Goal: Task Accomplishment & Management: Use online tool/utility

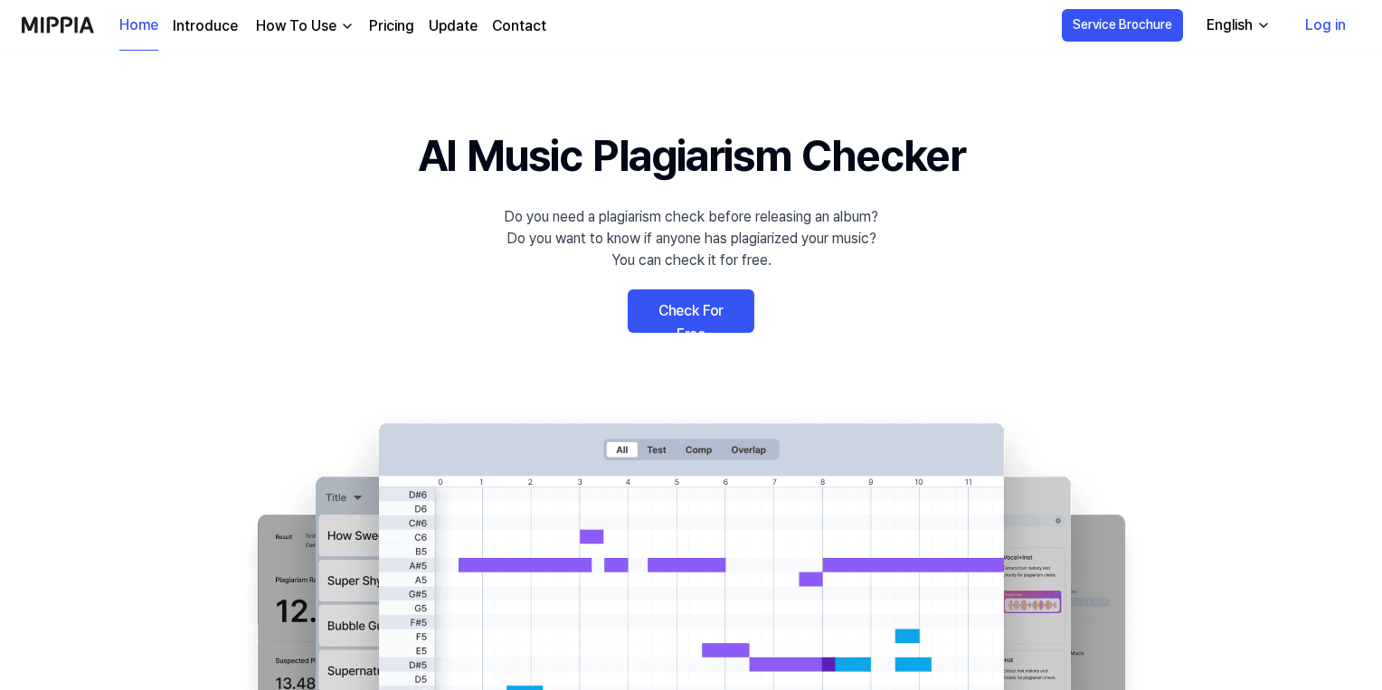
click at [691, 316] on link "Check For Free" at bounding box center [691, 310] width 127 height 43
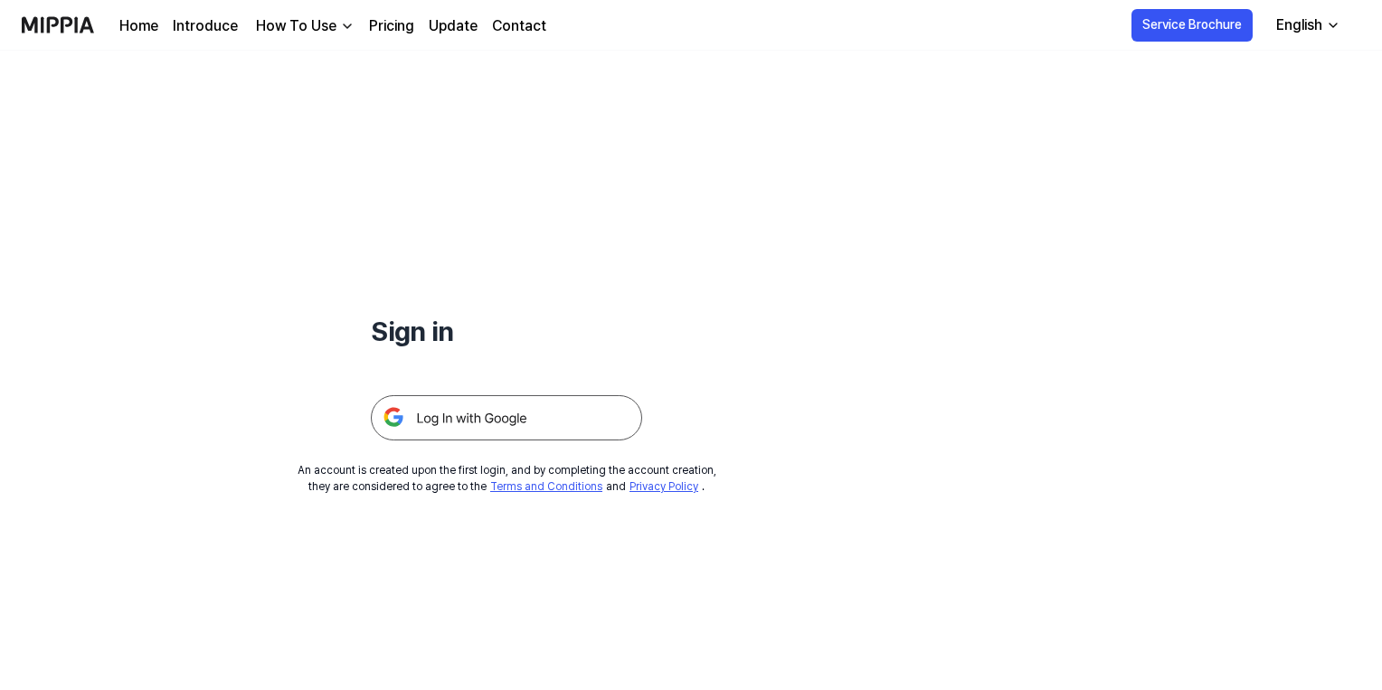
click at [503, 422] on img at bounding box center [506, 417] width 271 height 45
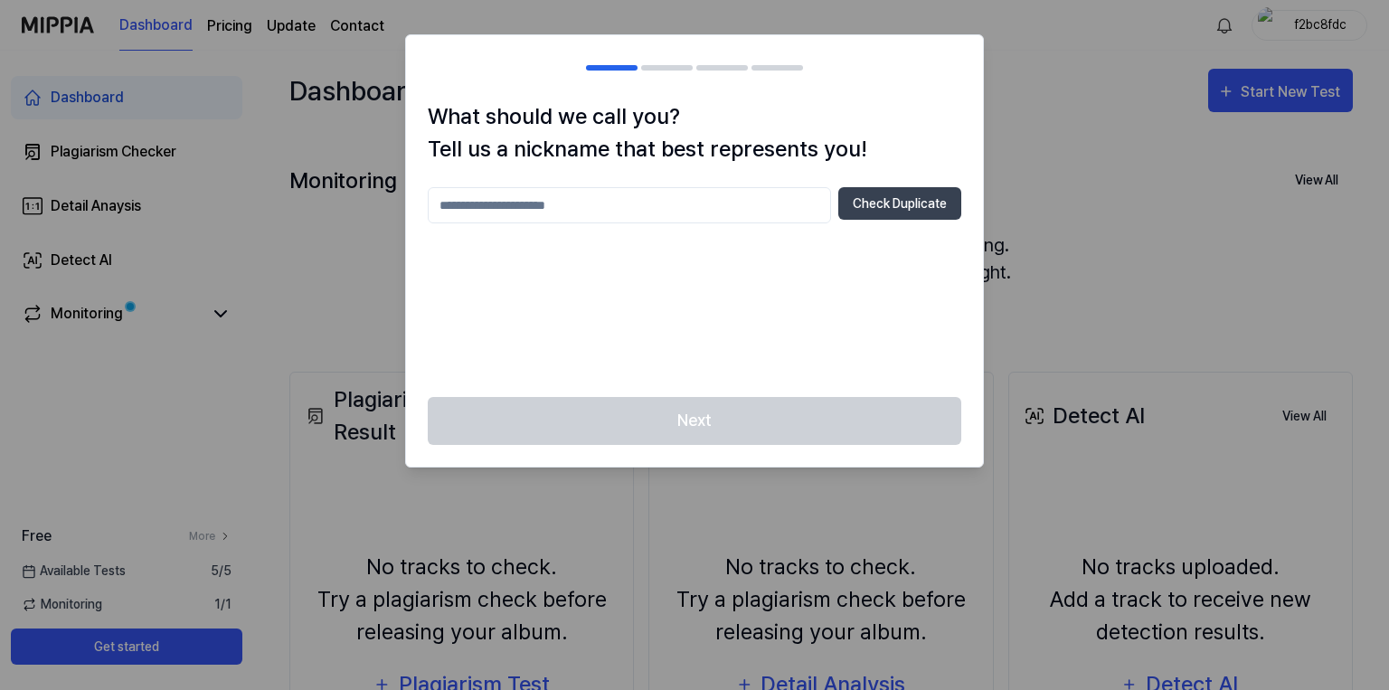
click at [666, 63] on h2 at bounding box center [694, 67] width 577 height 65
click at [645, 202] on input "text" at bounding box center [629, 205] width 403 height 36
type input "******"
click at [890, 201] on button "Check Duplicate" at bounding box center [900, 203] width 123 height 33
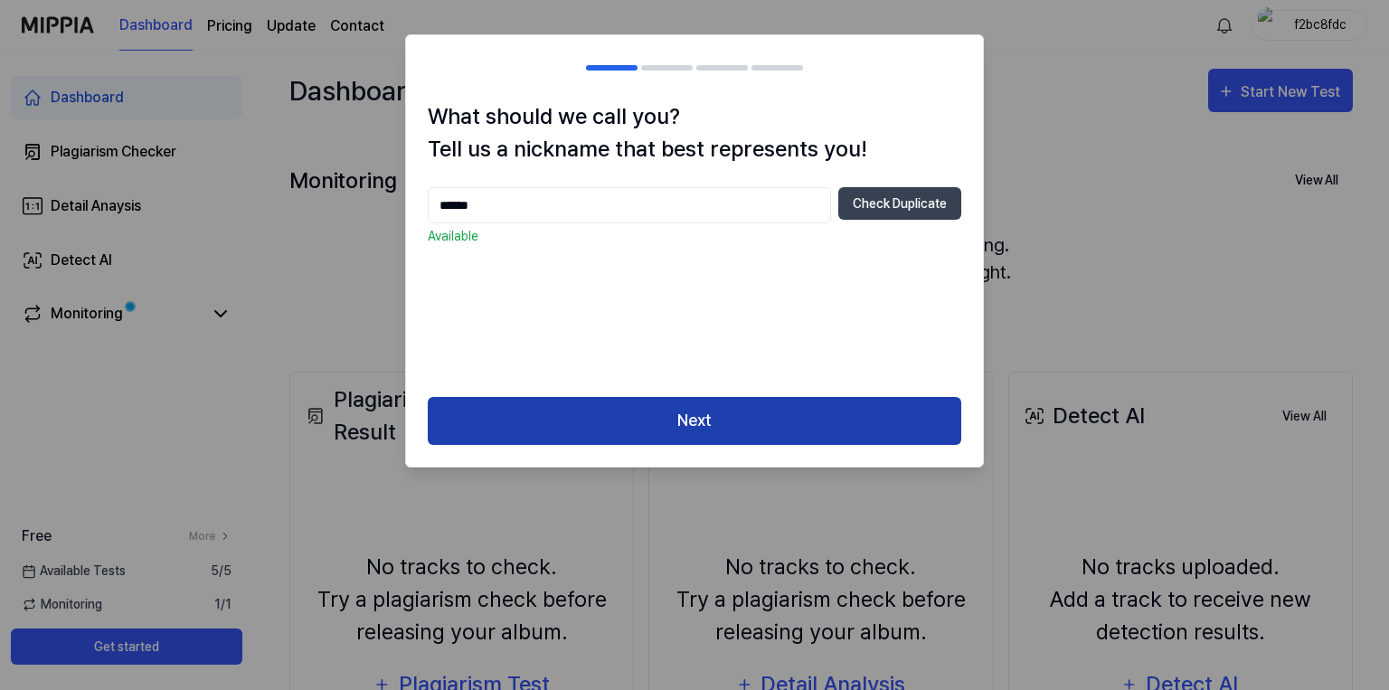
click at [778, 418] on button "Next" at bounding box center [695, 421] width 534 height 48
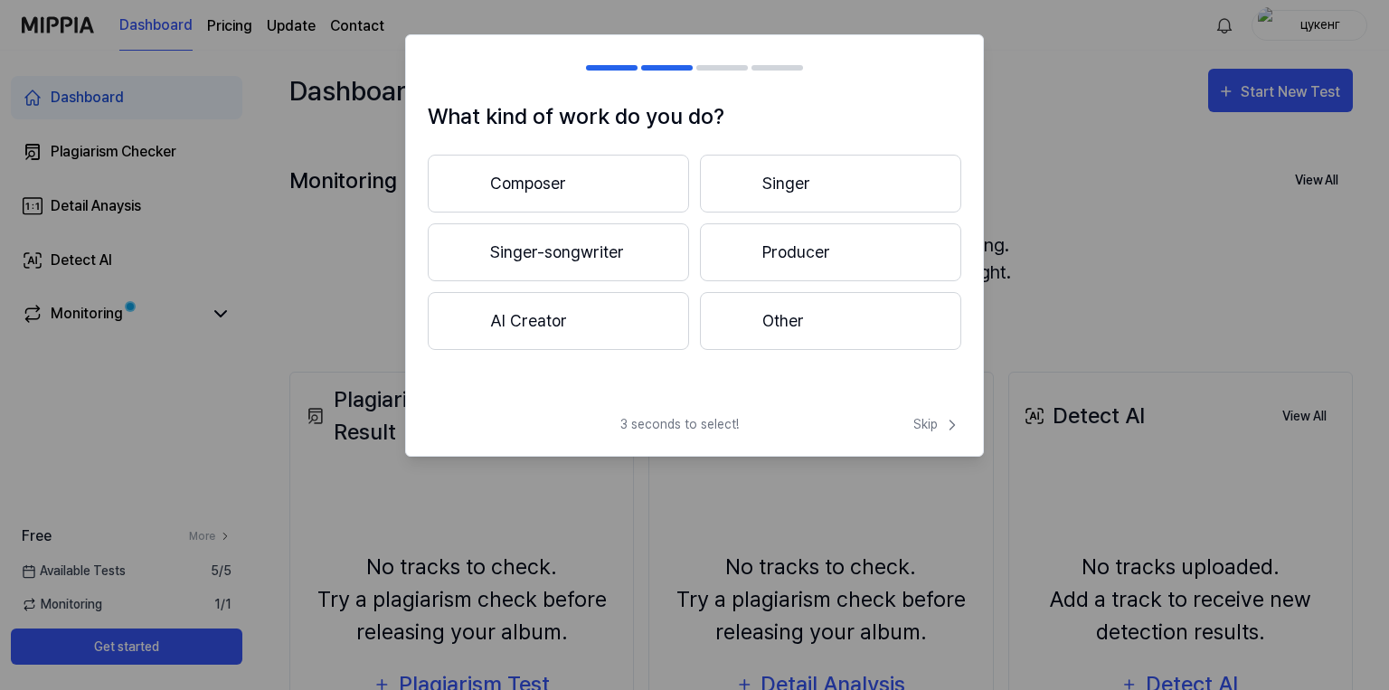
click at [822, 316] on button "Other" at bounding box center [830, 321] width 261 height 58
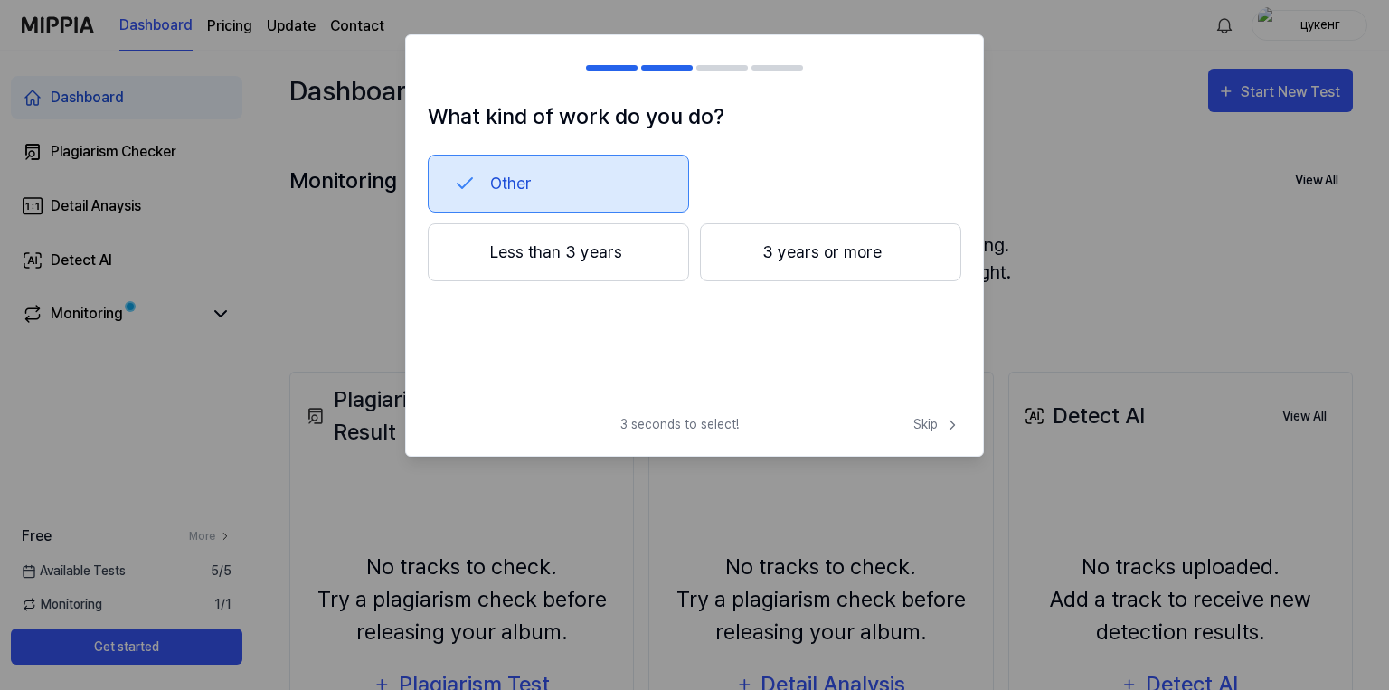
click at [918, 428] on span "Skip" at bounding box center [938, 424] width 48 height 19
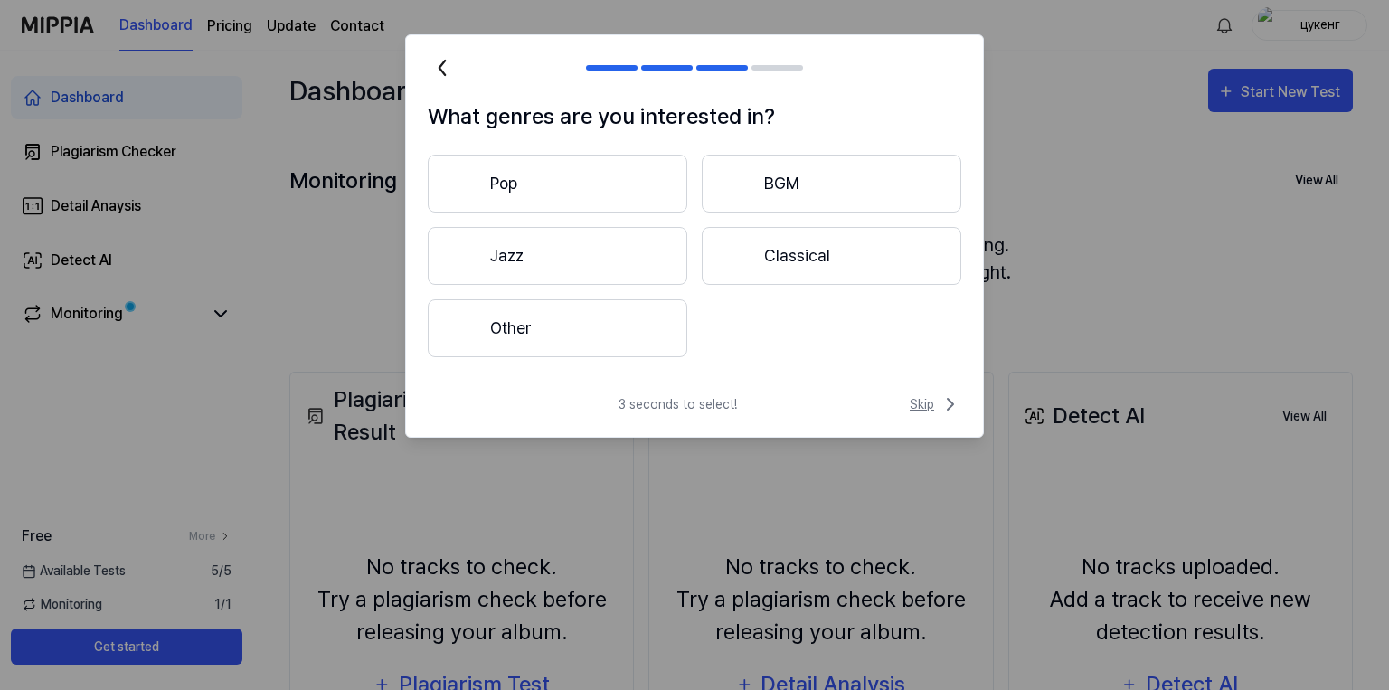
click at [925, 402] on span "Skip" at bounding box center [936, 405] width 52 height 22
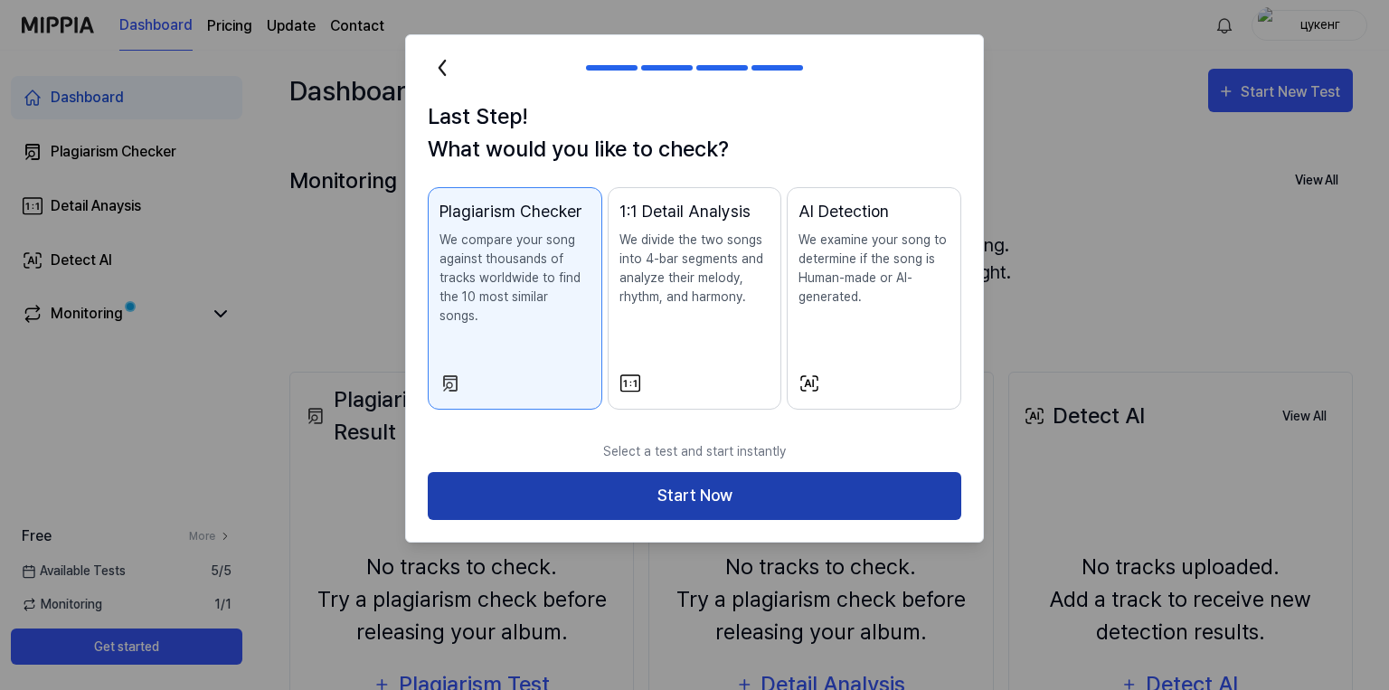
click at [815, 474] on button "Start Now" at bounding box center [695, 496] width 534 height 48
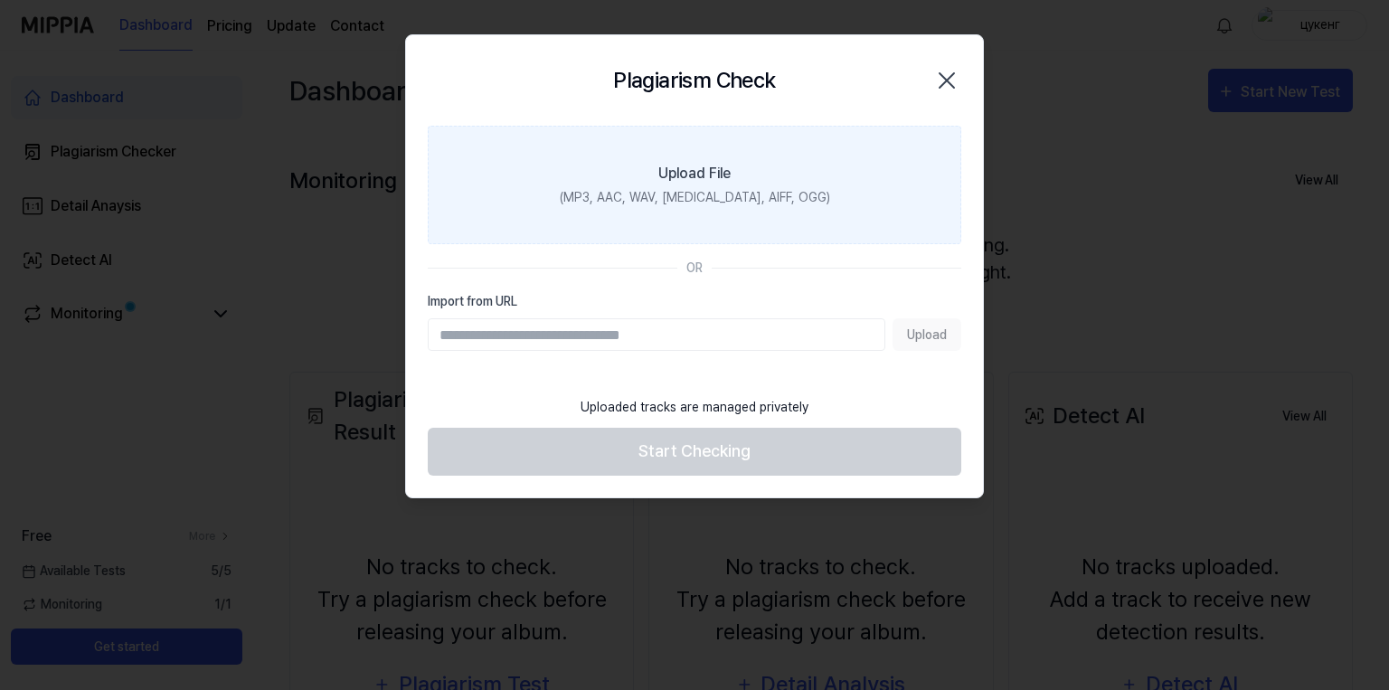
click at [734, 202] on div "(MP3, AAC, WAV, FLAC, AIFF, OGG)" at bounding box center [695, 197] width 270 height 19
click at [0, 0] on input "Upload File (MP3, AAC, WAV, FLAC, AIFF, OGG)" at bounding box center [0, 0] width 0 height 0
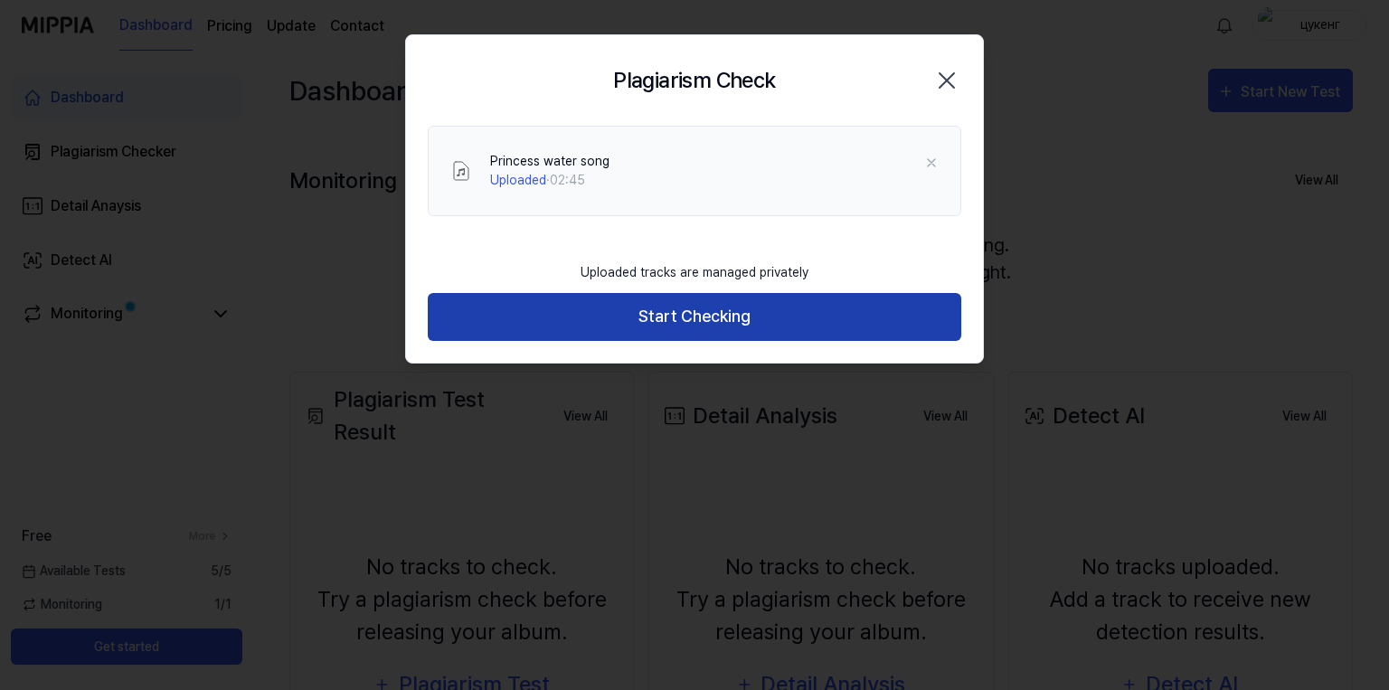
drag, startPoint x: 479, startPoint y: 315, endPoint x: 460, endPoint y: 303, distance: 22.3
click at [478, 315] on button "Start Checking" at bounding box center [695, 317] width 534 height 48
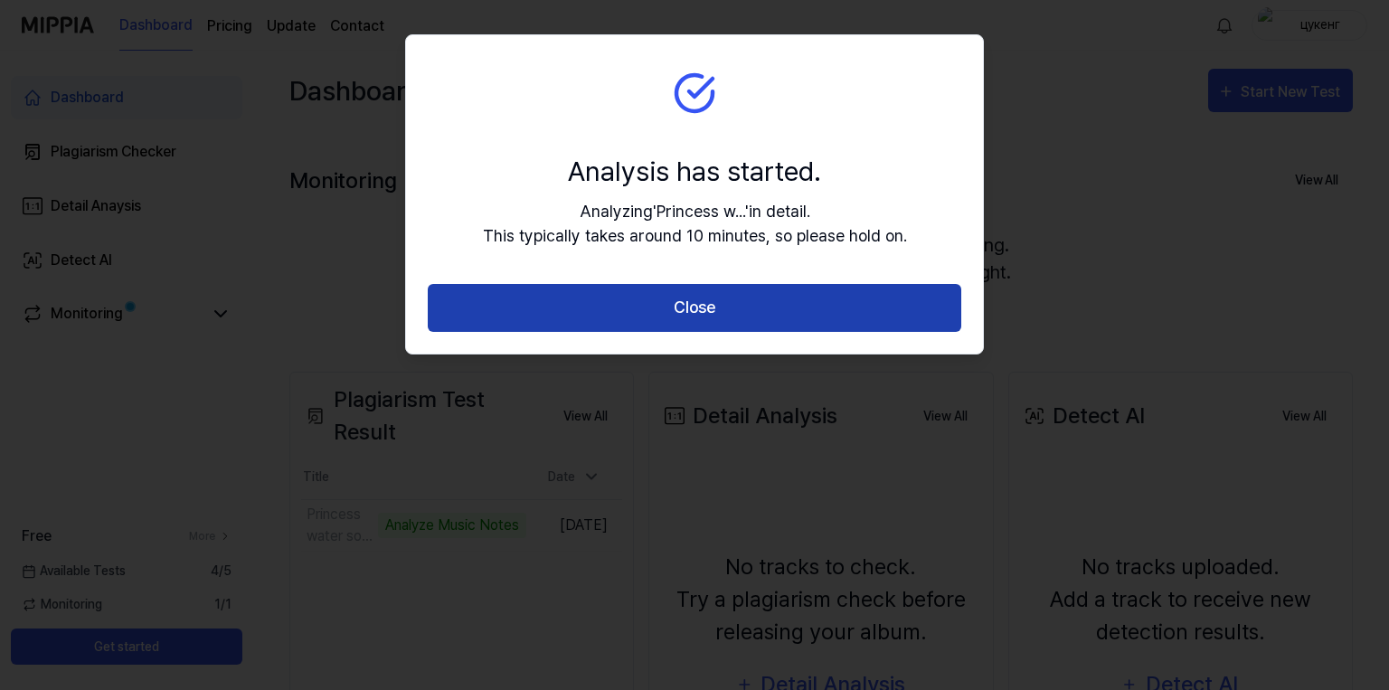
click at [821, 297] on button "Close" at bounding box center [695, 308] width 534 height 48
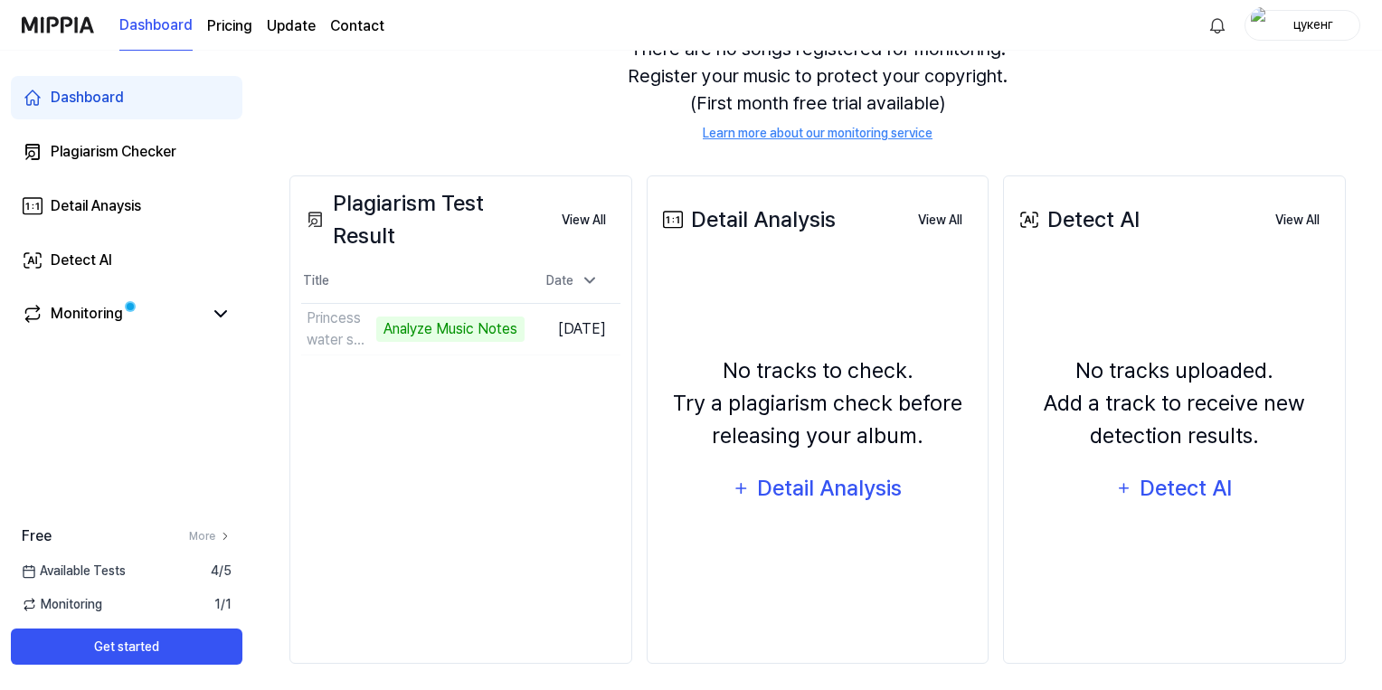
scroll to position [205, 0]
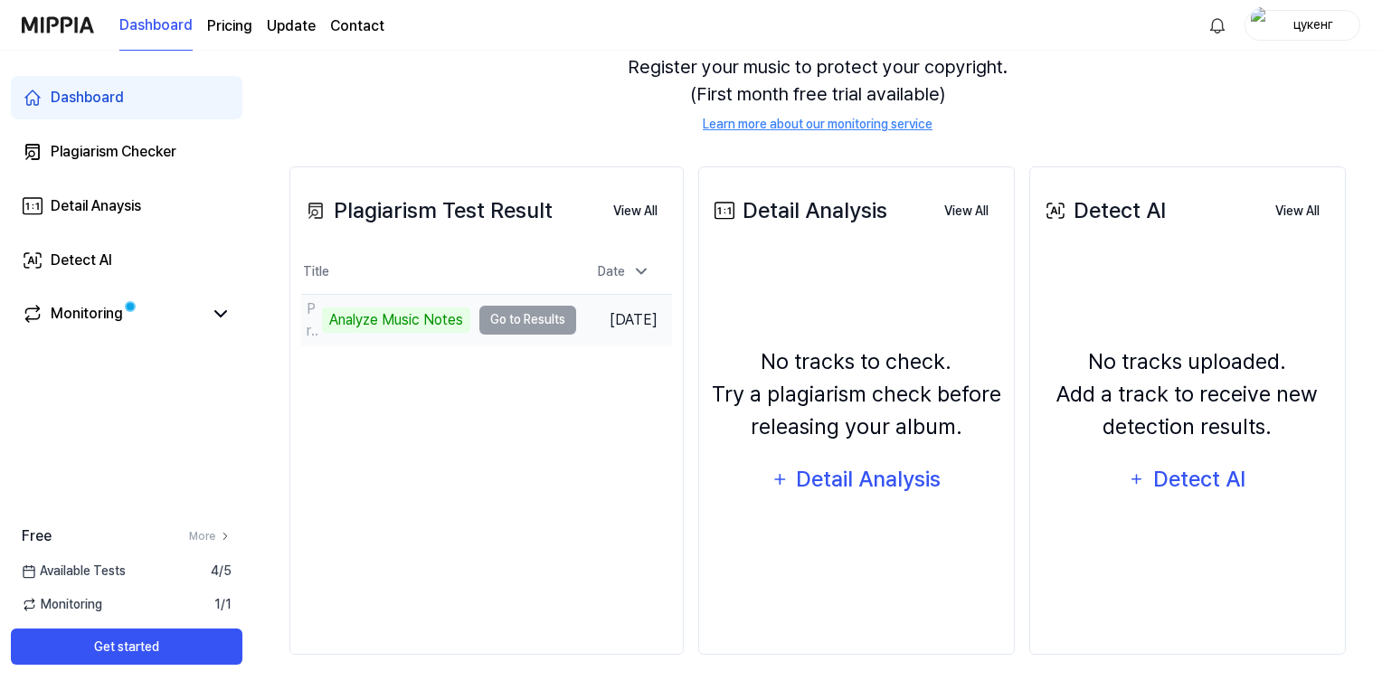
click at [524, 320] on td "Princess water song Analyze Music Notes Go to Results" at bounding box center [438, 320] width 275 height 51
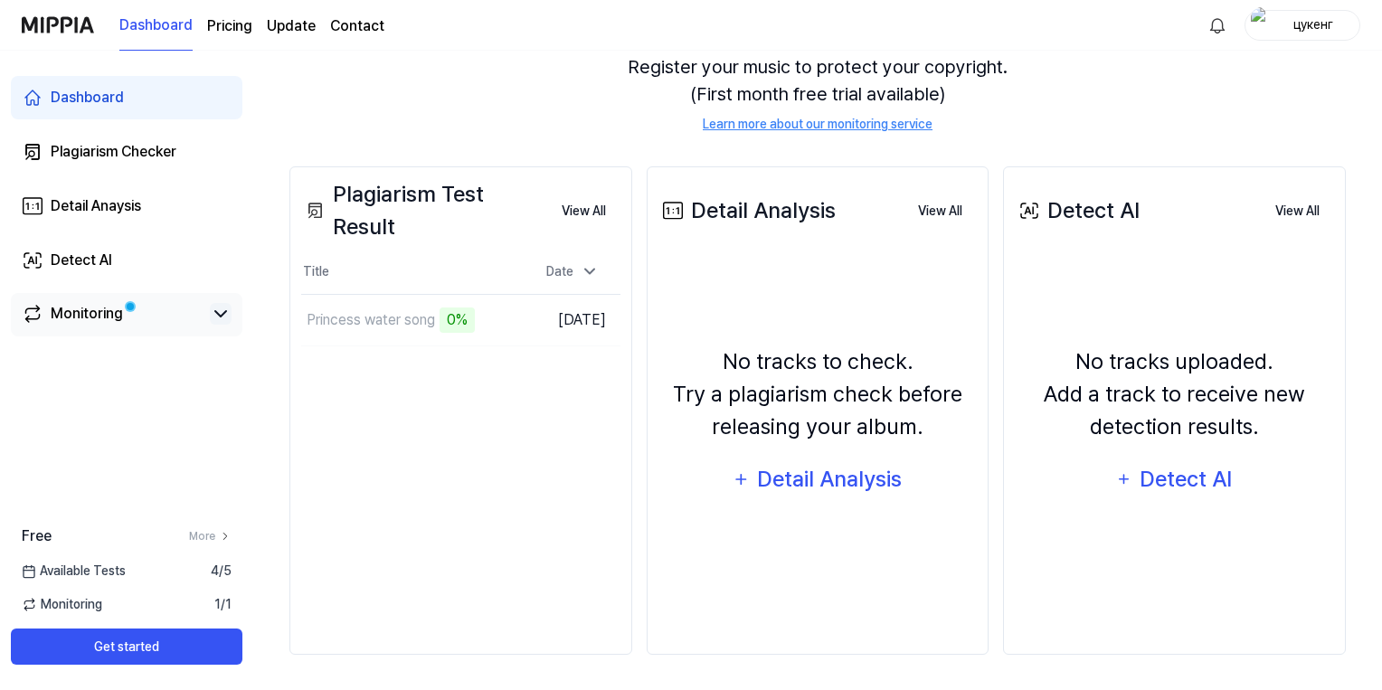
click at [224, 311] on icon at bounding box center [221, 314] width 22 height 22
click at [219, 318] on icon at bounding box center [221, 314] width 22 height 22
click at [460, 325] on button "Go to Results" at bounding box center [476, 320] width 97 height 29
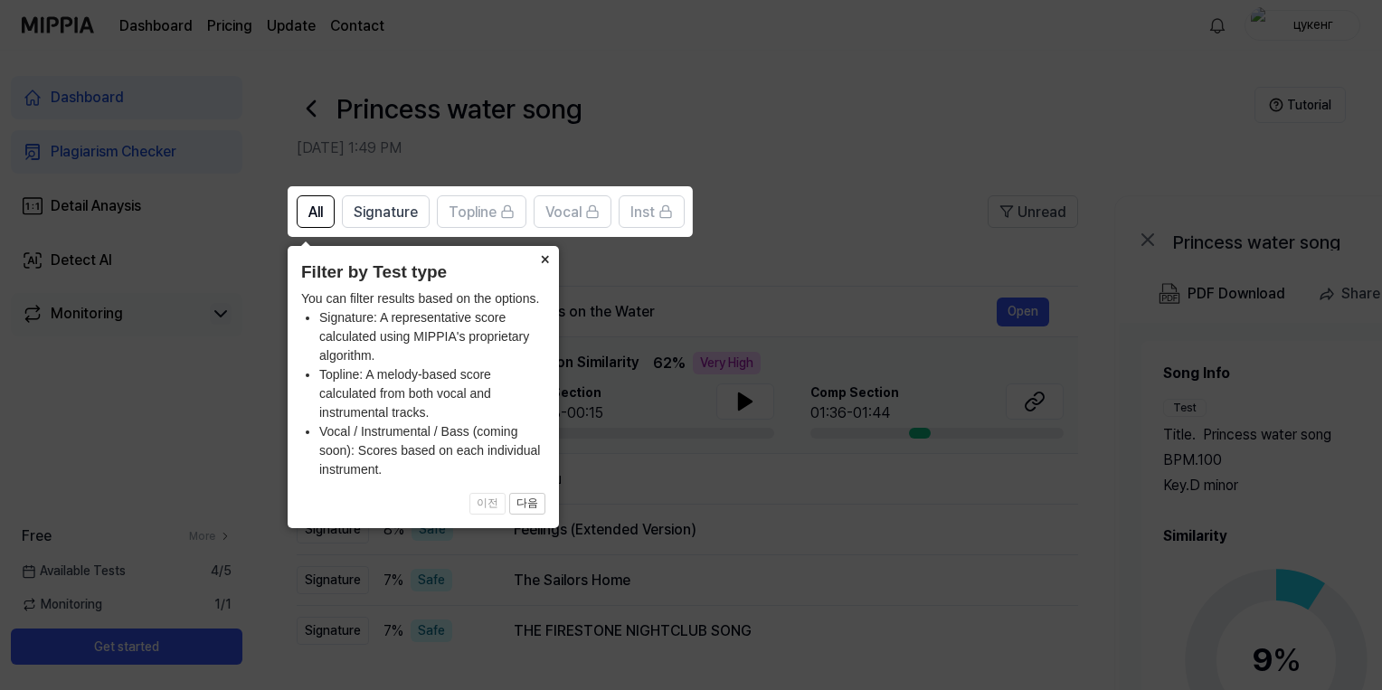
click at [544, 257] on button "×" at bounding box center [544, 258] width 29 height 25
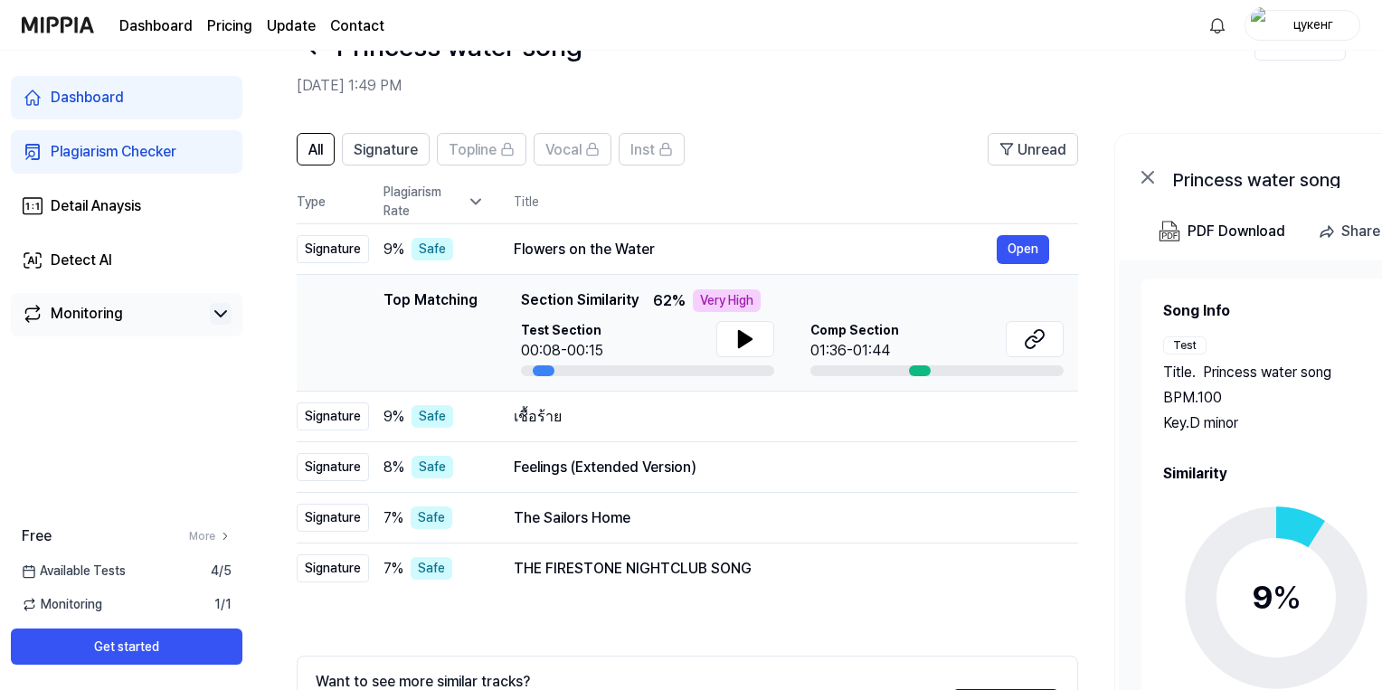
scroll to position [90, 0]
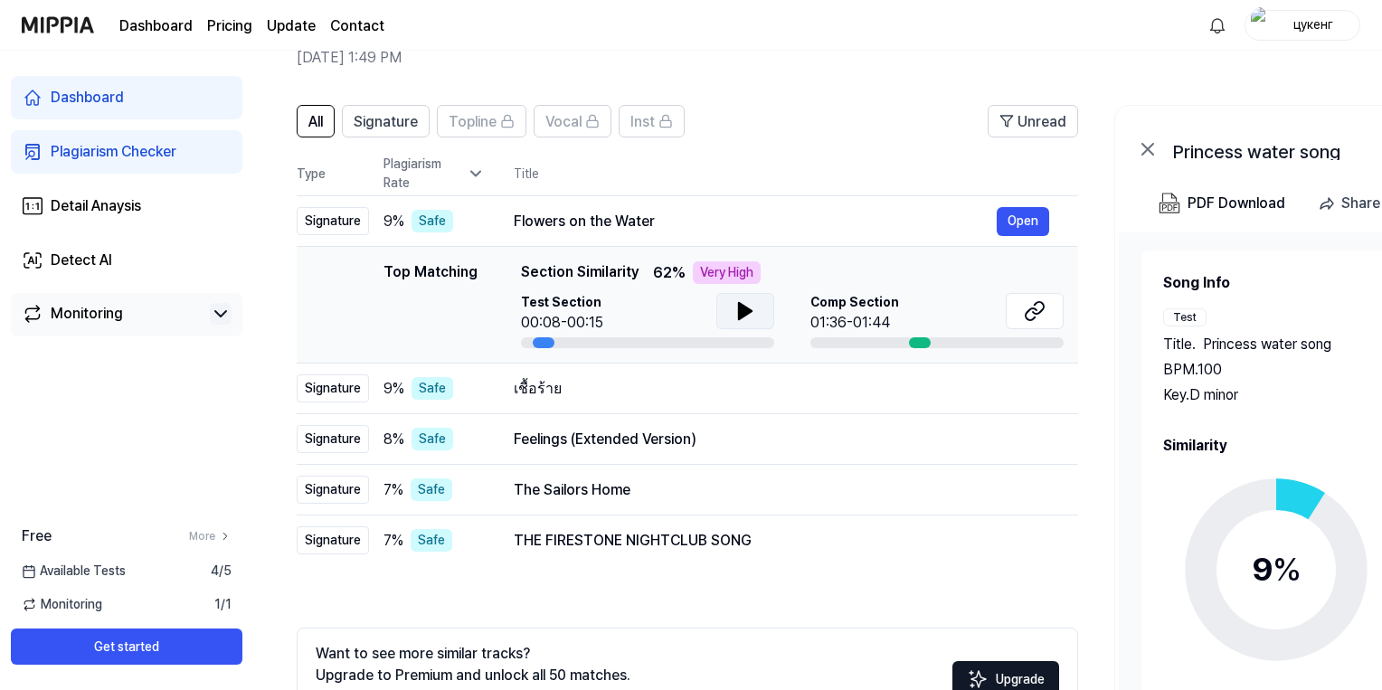
click at [735, 308] on icon at bounding box center [746, 311] width 22 height 22
click at [912, 344] on div at bounding box center [920, 342] width 22 height 11
click at [919, 343] on div at bounding box center [920, 342] width 22 height 11
click at [1021, 220] on button "Open" at bounding box center [1023, 221] width 52 height 29
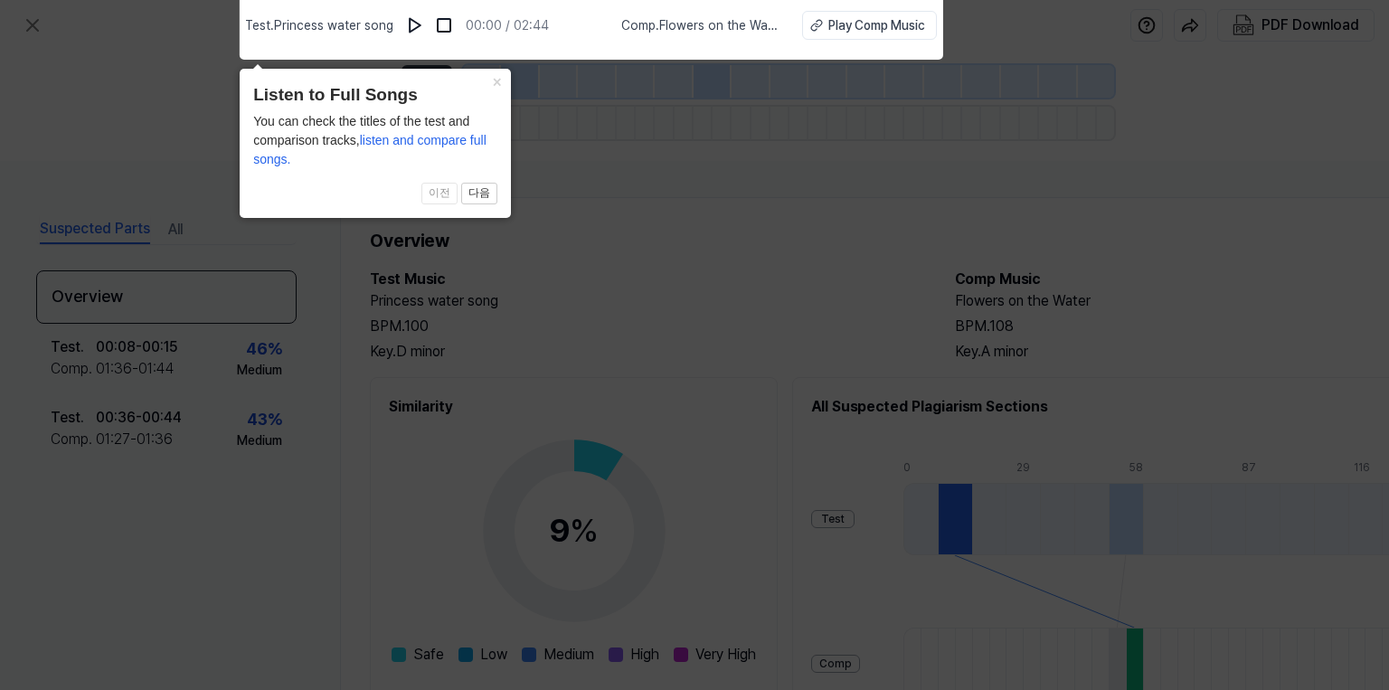
click at [606, 235] on icon at bounding box center [694, 340] width 1389 height 699
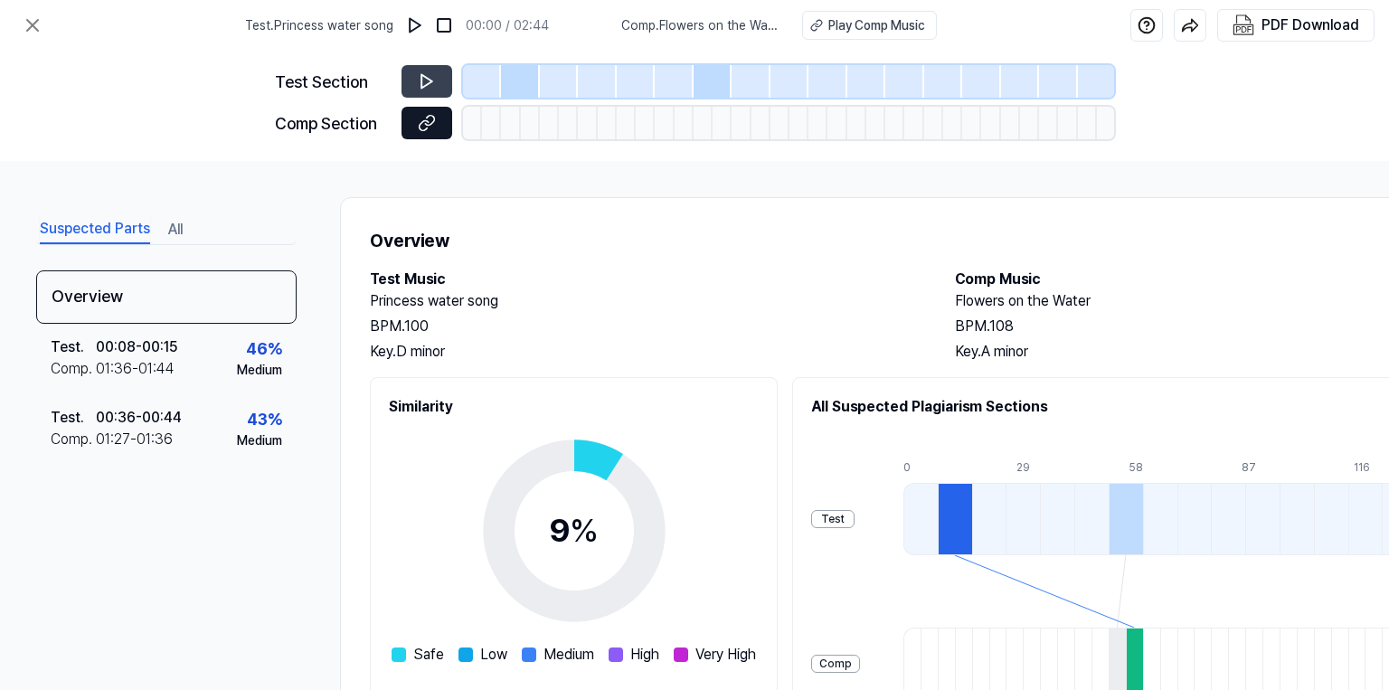
click at [423, 122] on icon at bounding box center [427, 123] width 18 height 18
click at [438, 124] on button at bounding box center [427, 123] width 51 height 33
click at [554, 120] on div at bounding box center [549, 123] width 19 height 33
click at [434, 81] on icon at bounding box center [427, 81] width 18 height 18
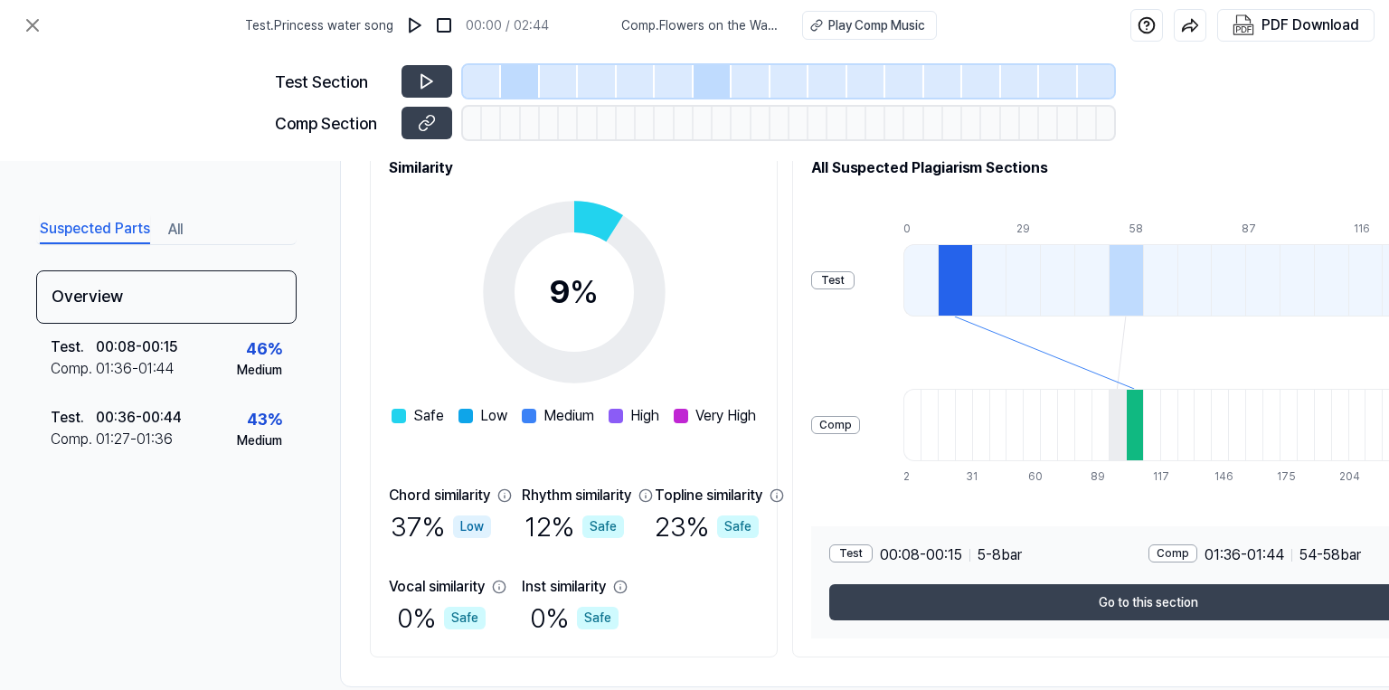
scroll to position [271, 0]
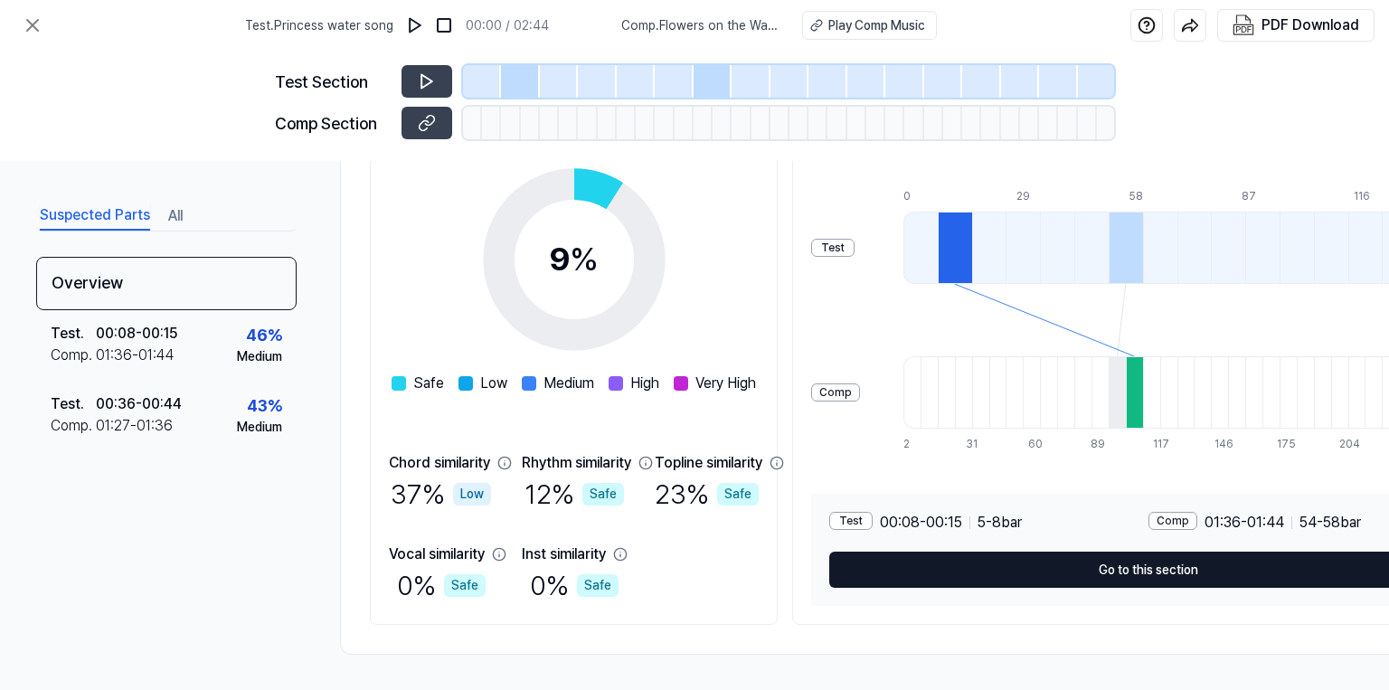
click at [1101, 564] on button "Go to this section" at bounding box center [1149, 570] width 638 height 36
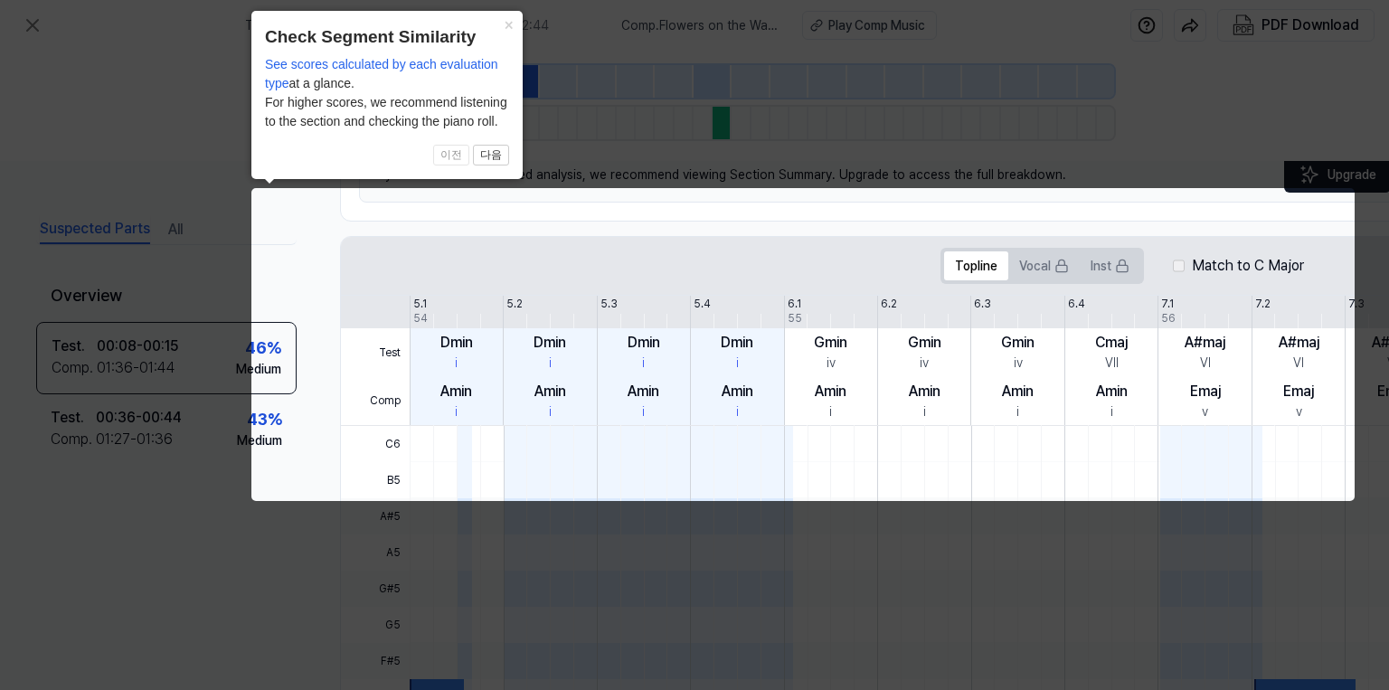
scroll to position [0, 80]
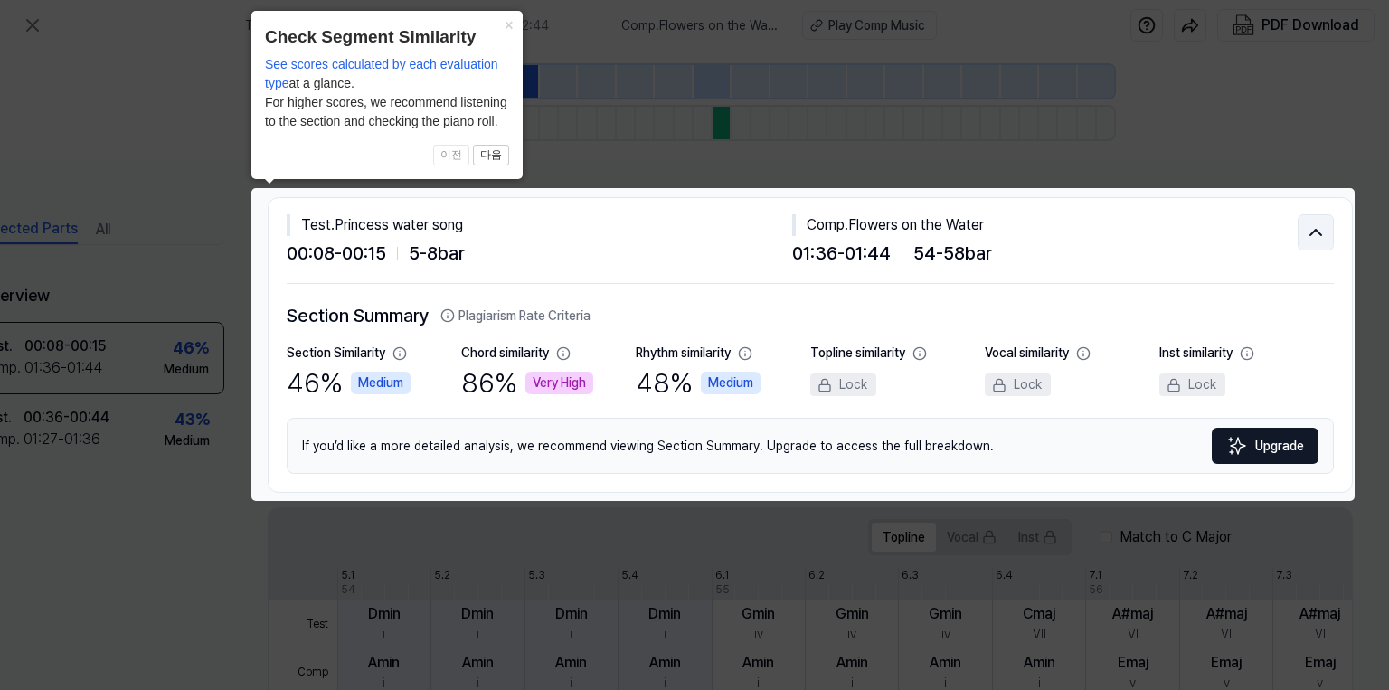
click at [1313, 230] on icon at bounding box center [1316, 233] width 22 height 22
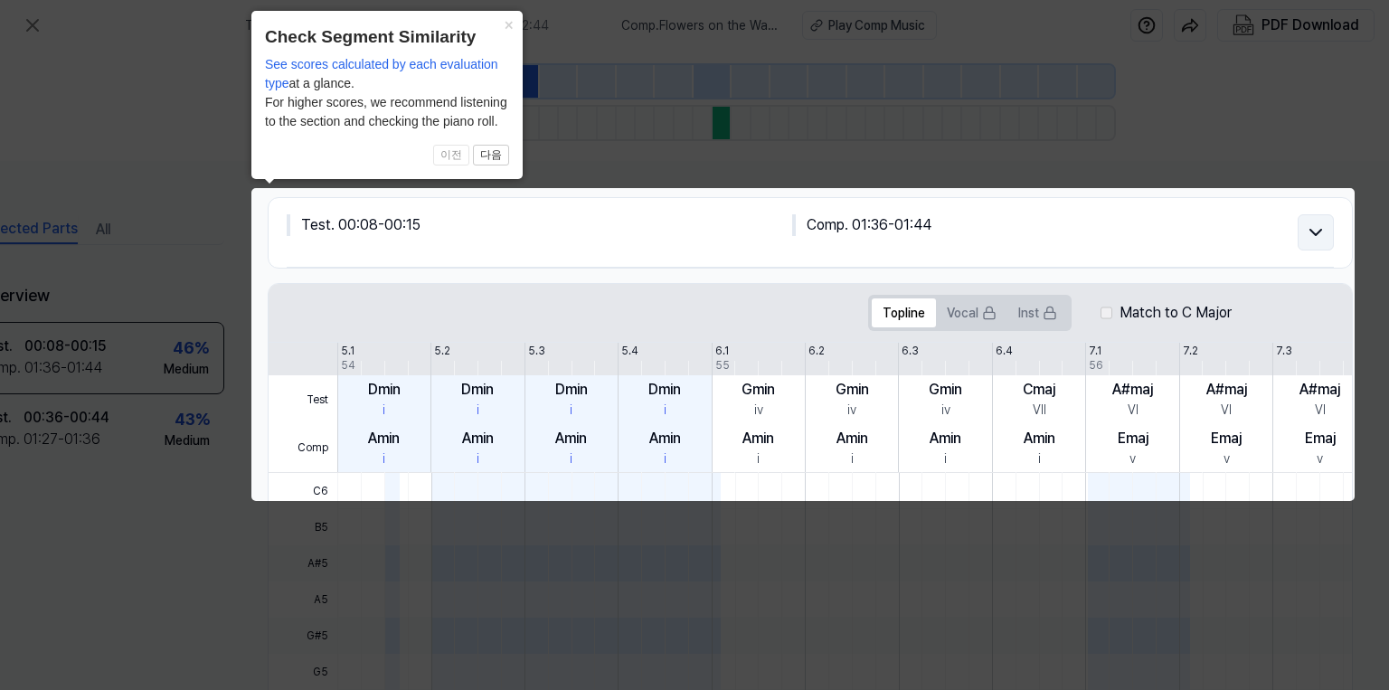
click at [1313, 230] on icon at bounding box center [1316, 232] width 11 height 5
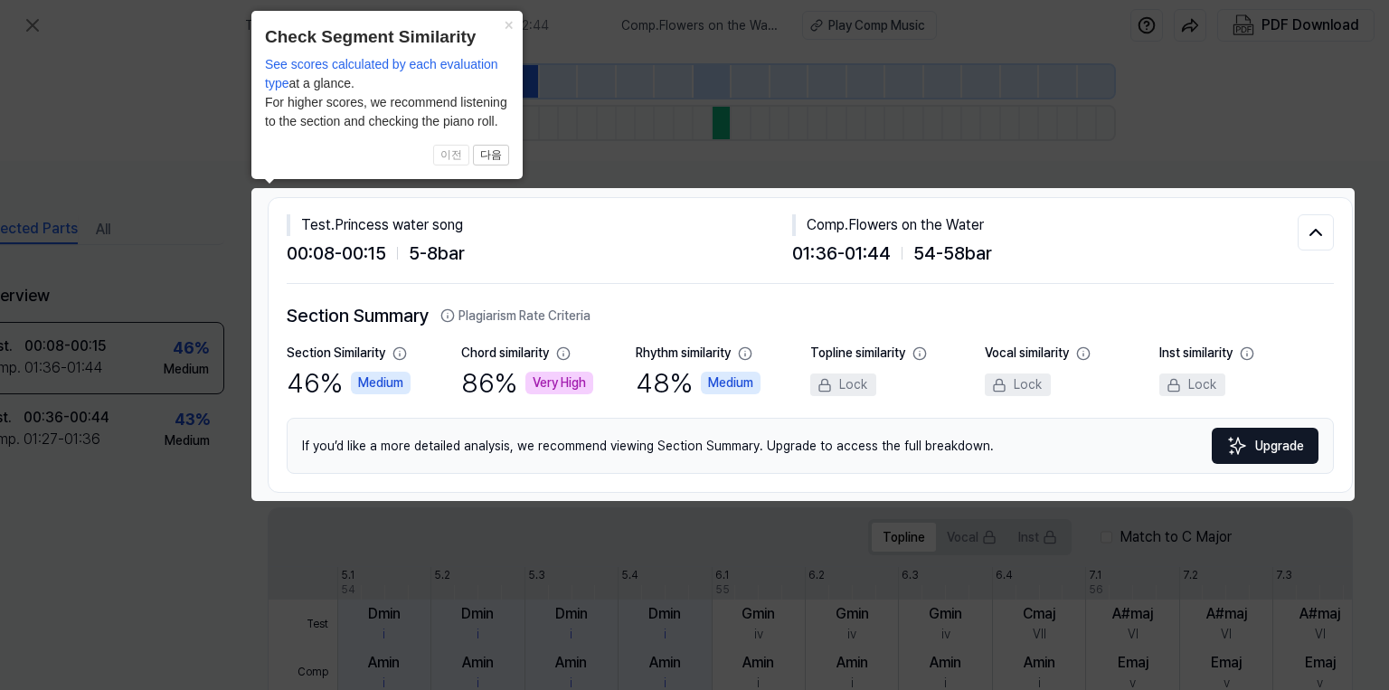
click at [1122, 131] on icon at bounding box center [694, 345] width 1389 height 690
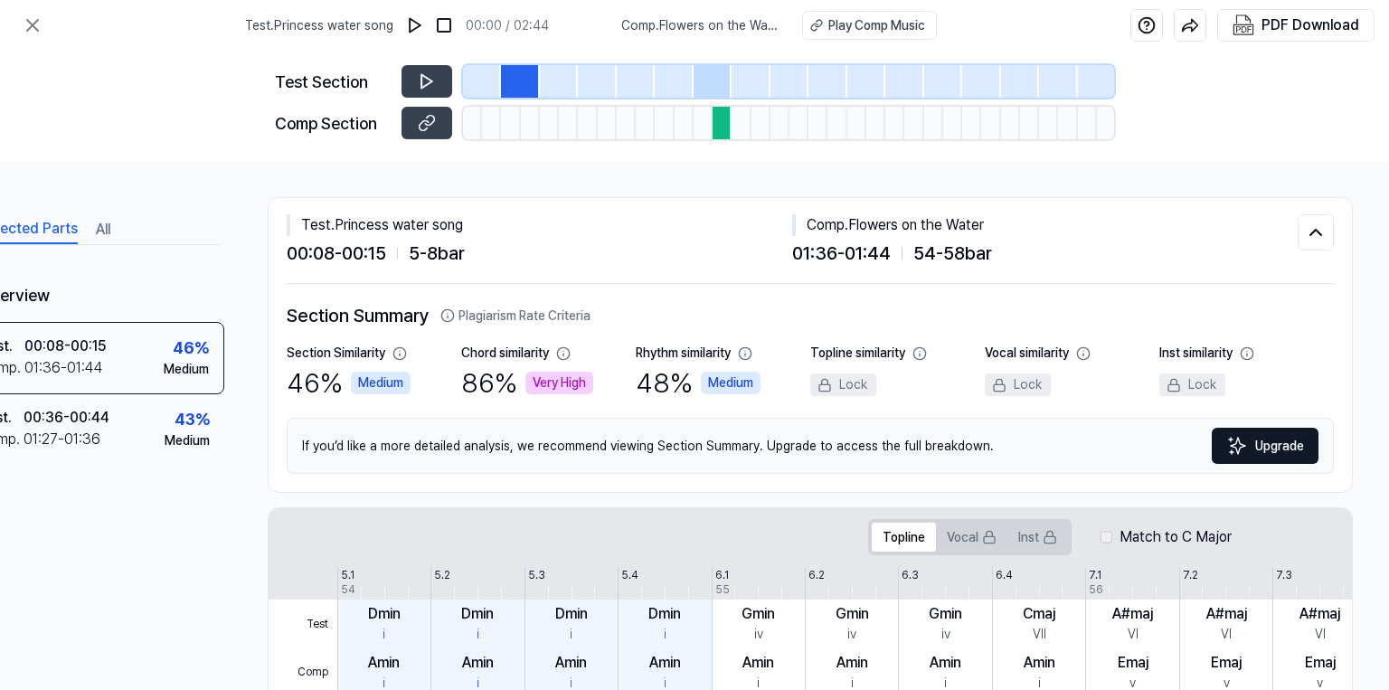
click at [612, 130] on div at bounding box center [607, 123] width 19 height 33
click at [854, 26] on div "Play Comp Music" at bounding box center [877, 25] width 97 height 19
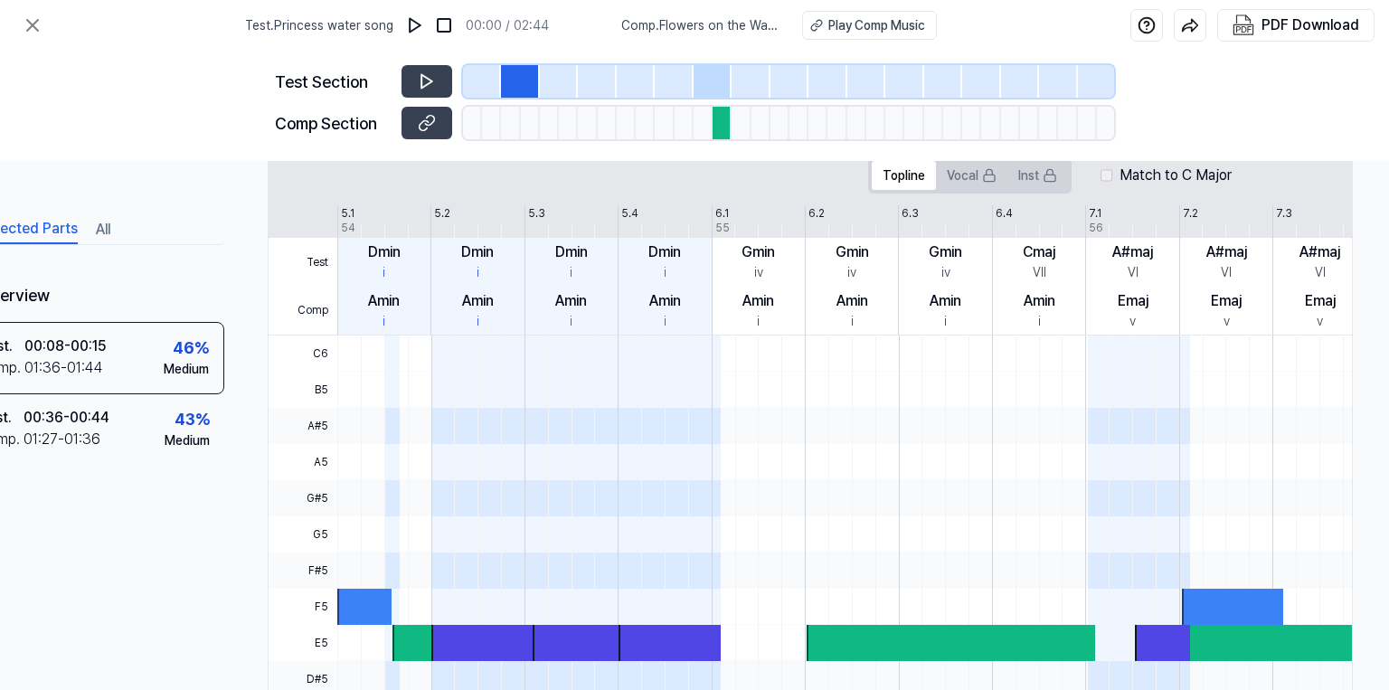
scroll to position [362, 0]
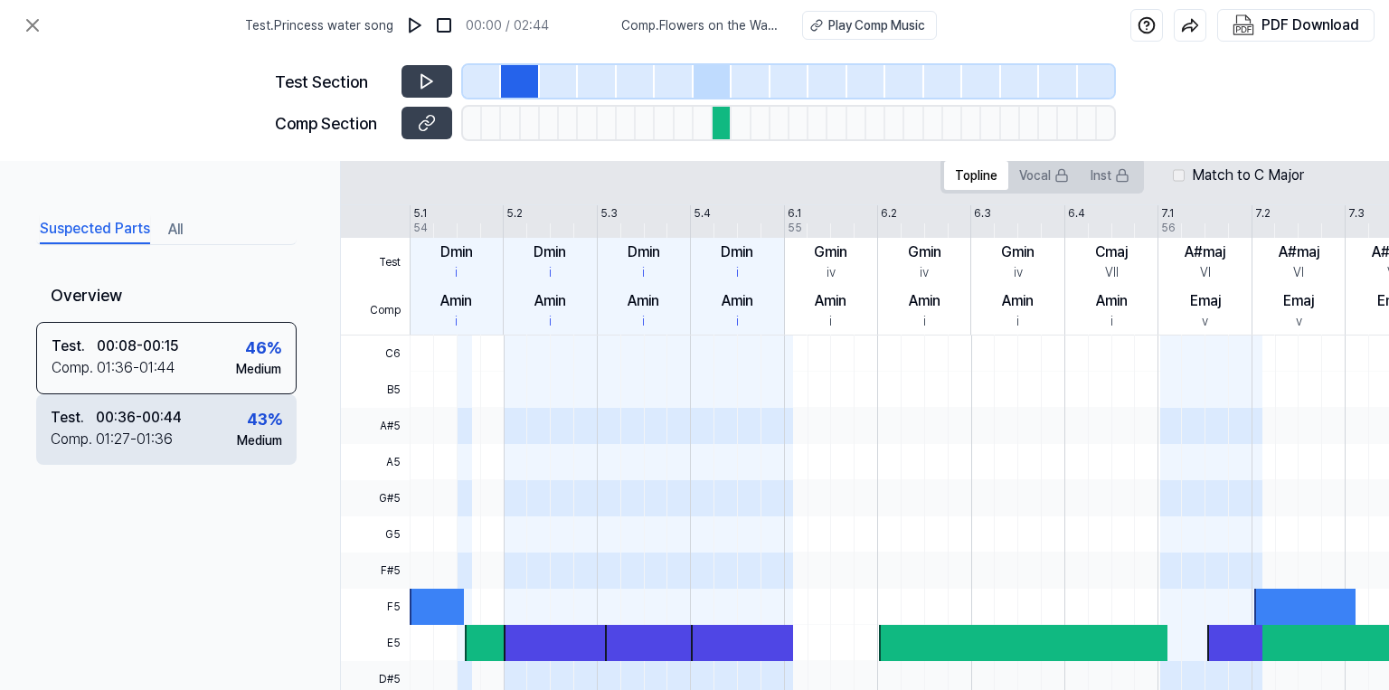
click at [82, 413] on div "Test ." at bounding box center [73, 418] width 45 height 22
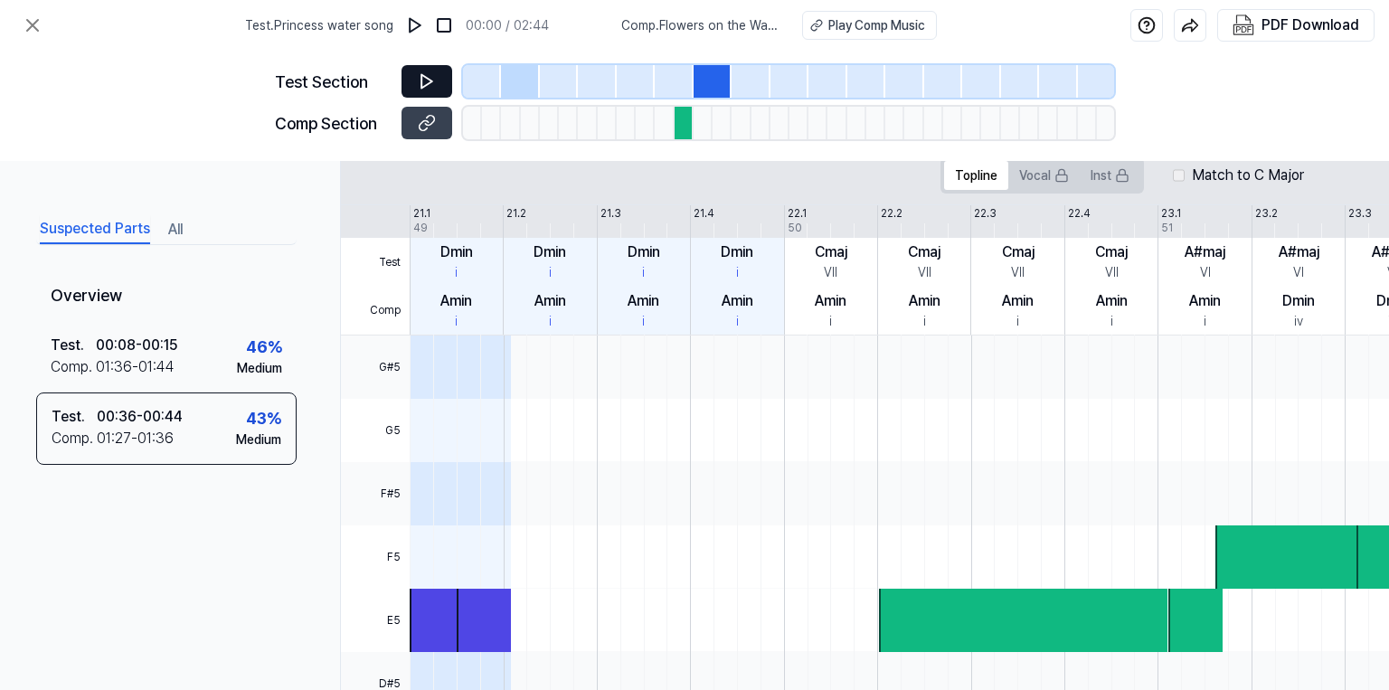
click at [422, 84] on icon at bounding box center [427, 82] width 11 height 14
click at [421, 84] on icon at bounding box center [427, 81] width 18 height 18
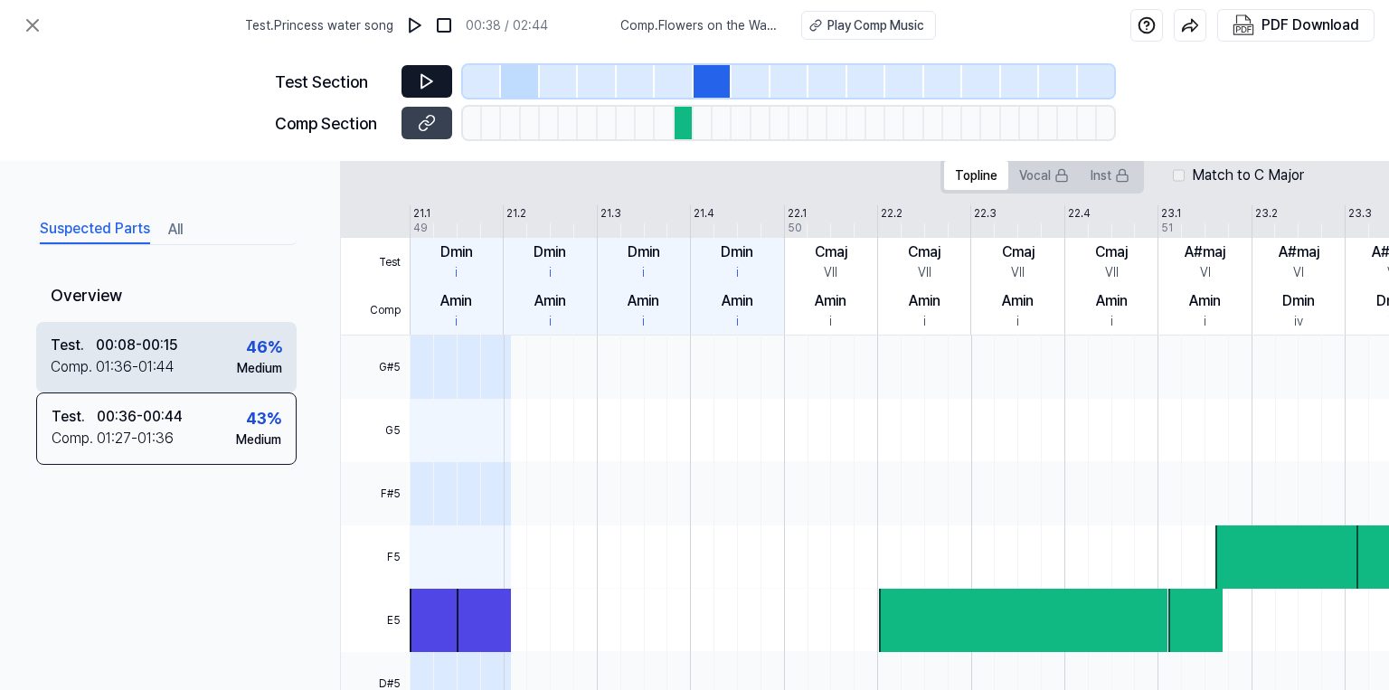
click at [234, 352] on div "Test . 00:08 - 00:15 Comp . 01:36 - 01:44 46 % Medium" at bounding box center [166, 357] width 261 height 71
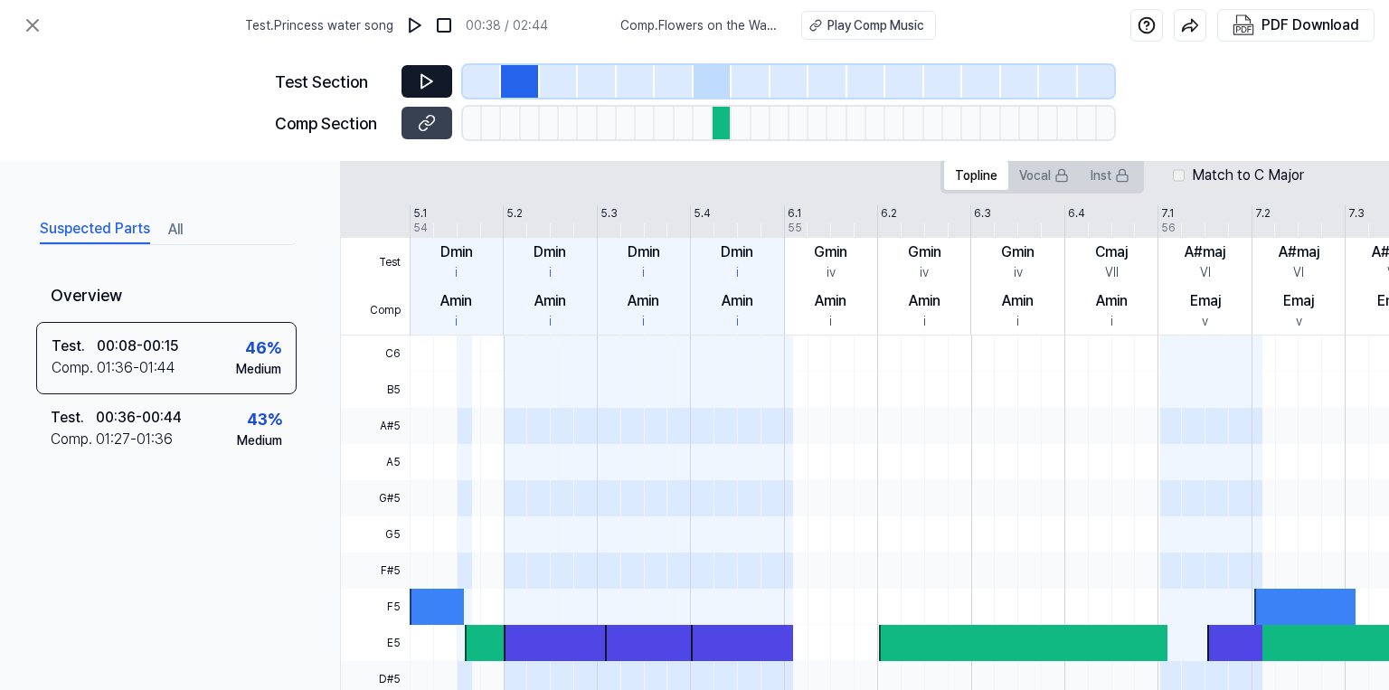
click at [422, 78] on icon at bounding box center [427, 82] width 11 height 14
click at [421, 78] on icon at bounding box center [427, 81] width 18 height 18
click at [29, 23] on icon at bounding box center [32, 25] width 11 height 11
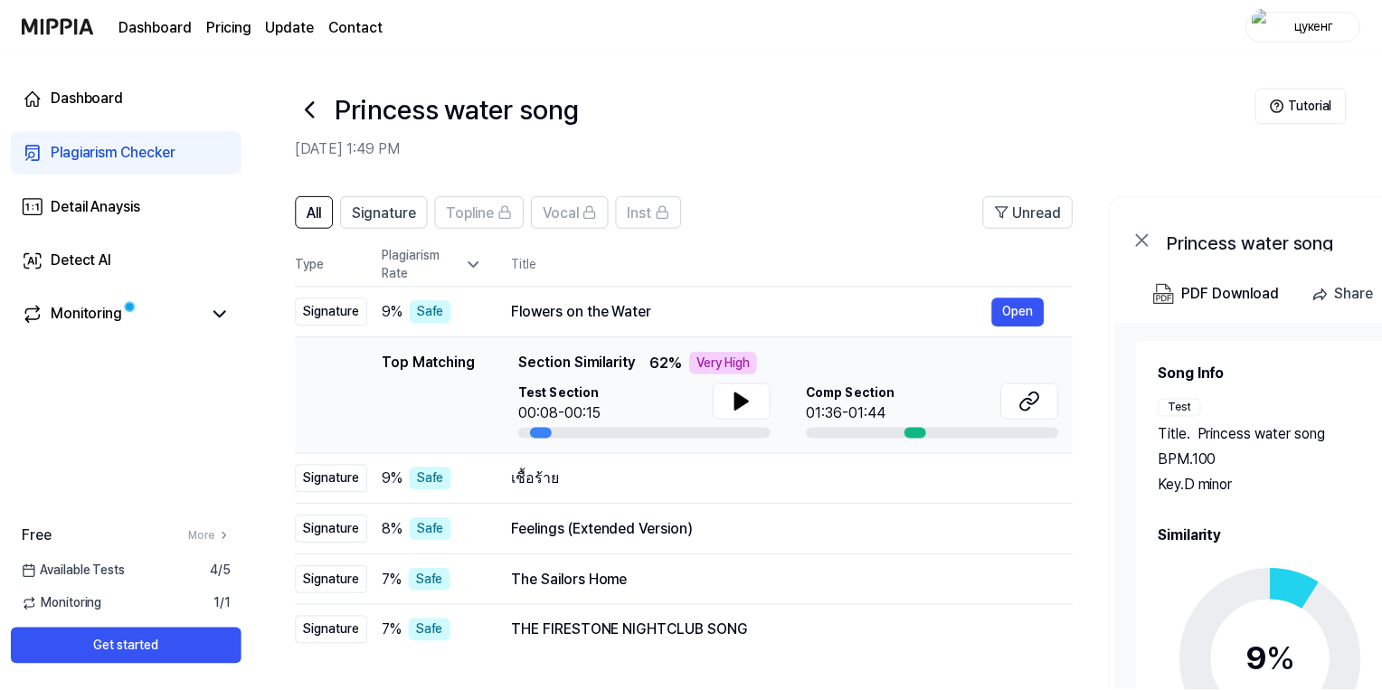
scroll to position [90, 0]
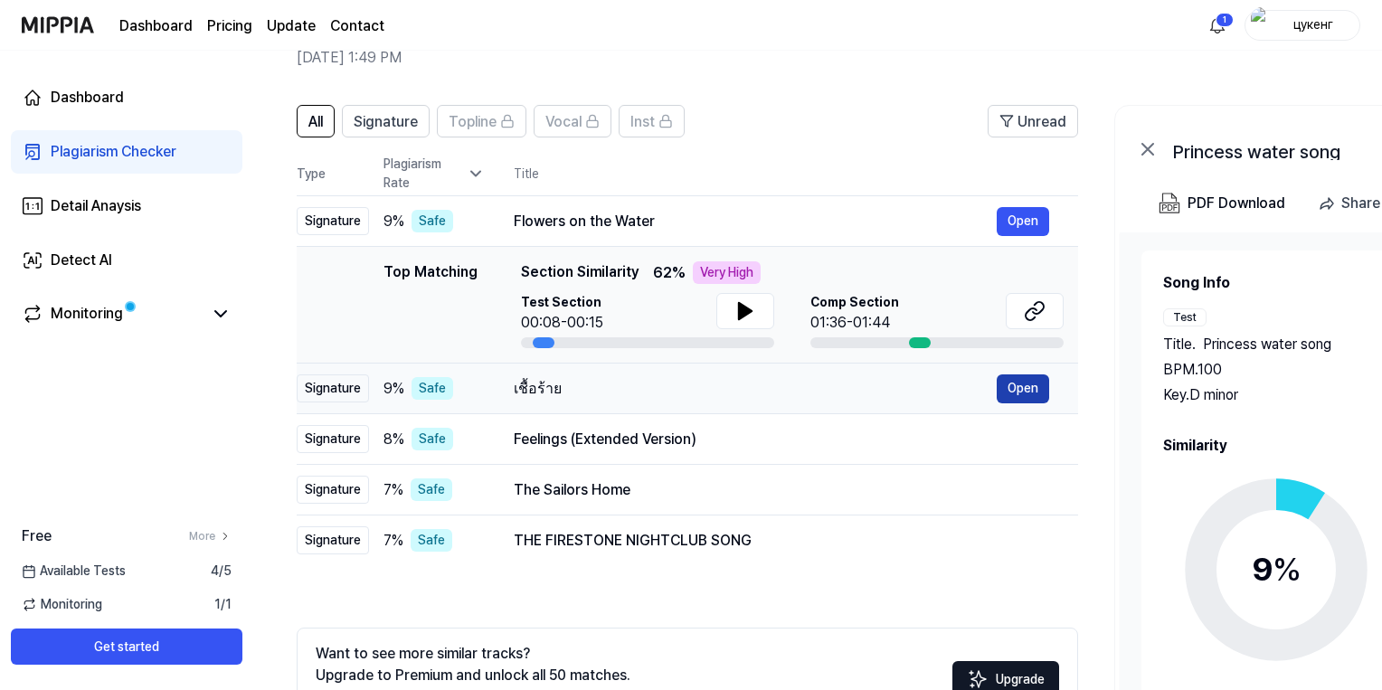
click at [1021, 390] on button "Open" at bounding box center [1023, 389] width 52 height 29
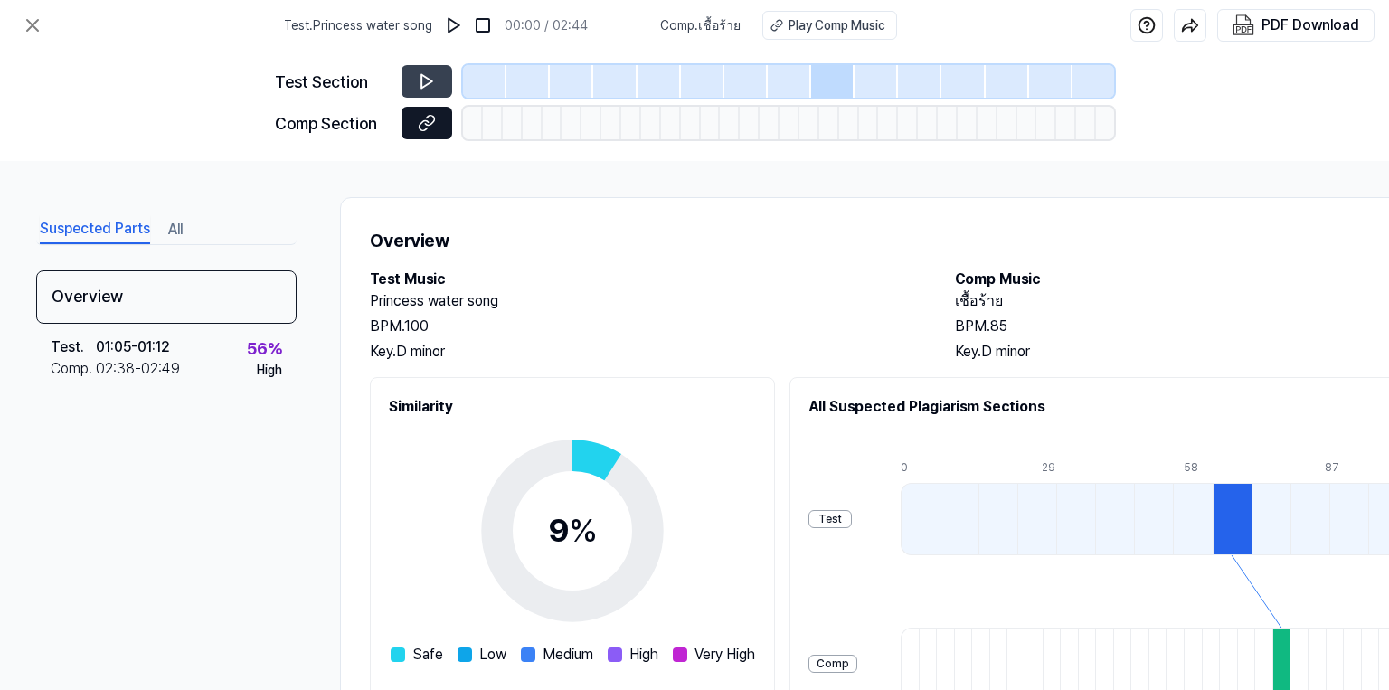
click at [431, 123] on icon at bounding box center [429, 121] width 9 height 10
click at [426, 81] on icon at bounding box center [427, 81] width 18 height 18
click at [427, 77] on icon at bounding box center [427, 82] width 11 height 14
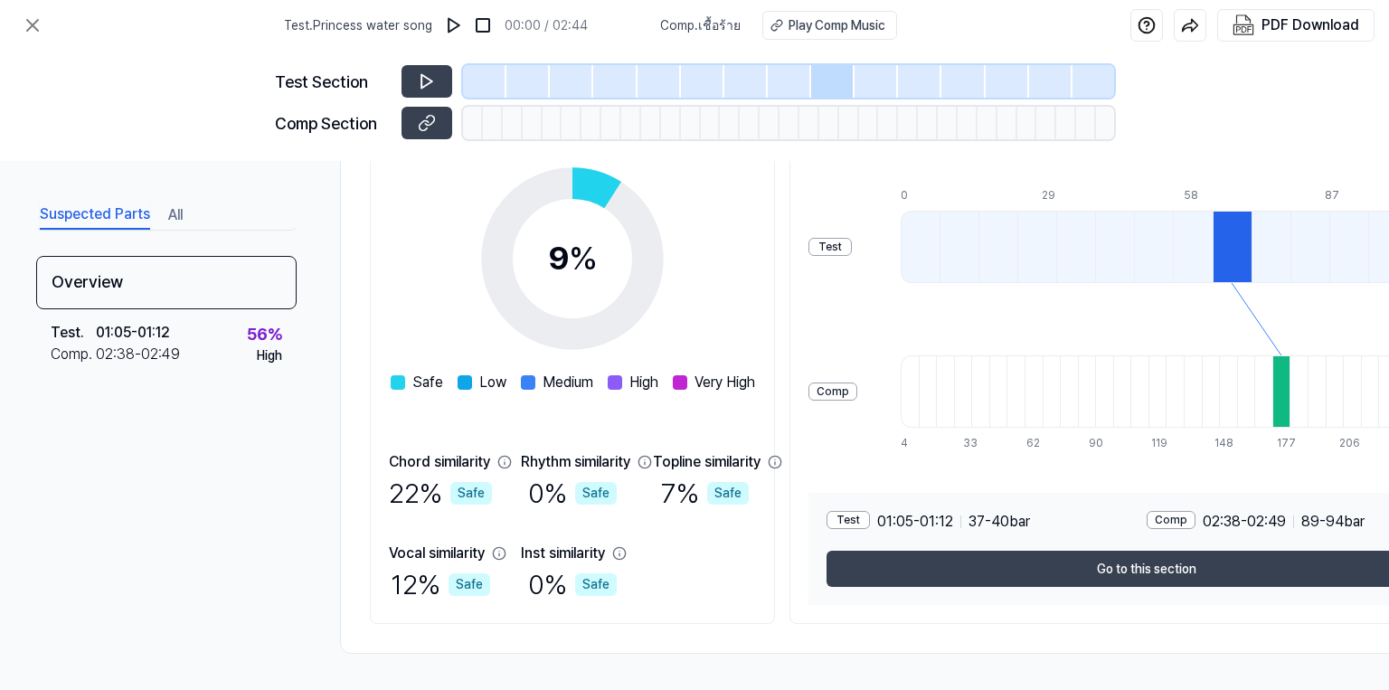
scroll to position [279, 0]
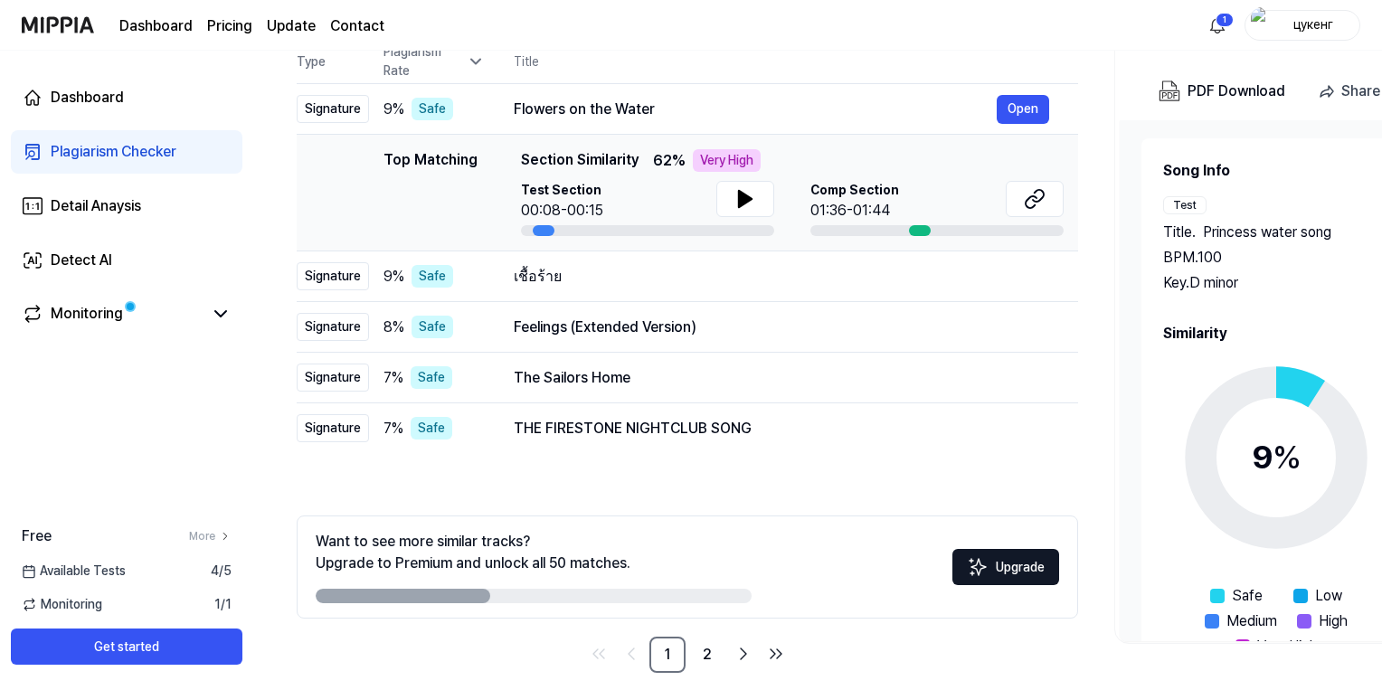
scroll to position [221, 0]
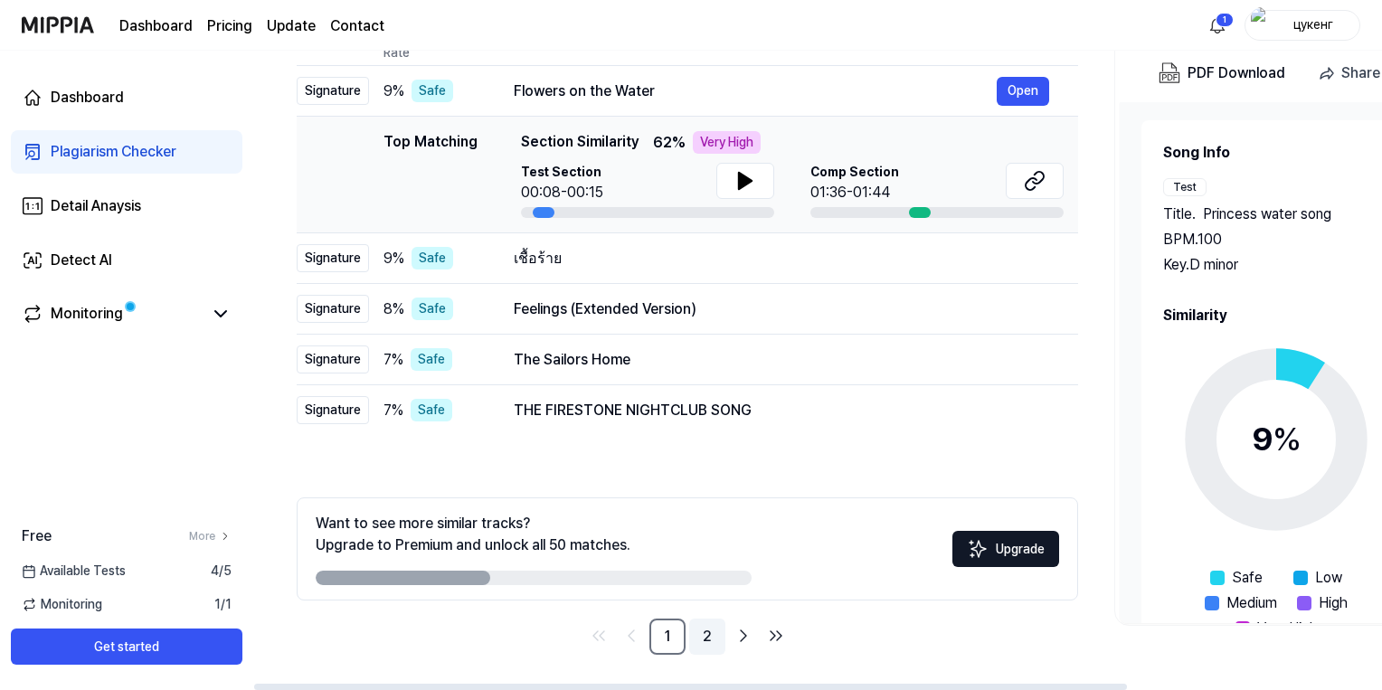
click at [712, 635] on link "2" at bounding box center [707, 637] width 36 height 36
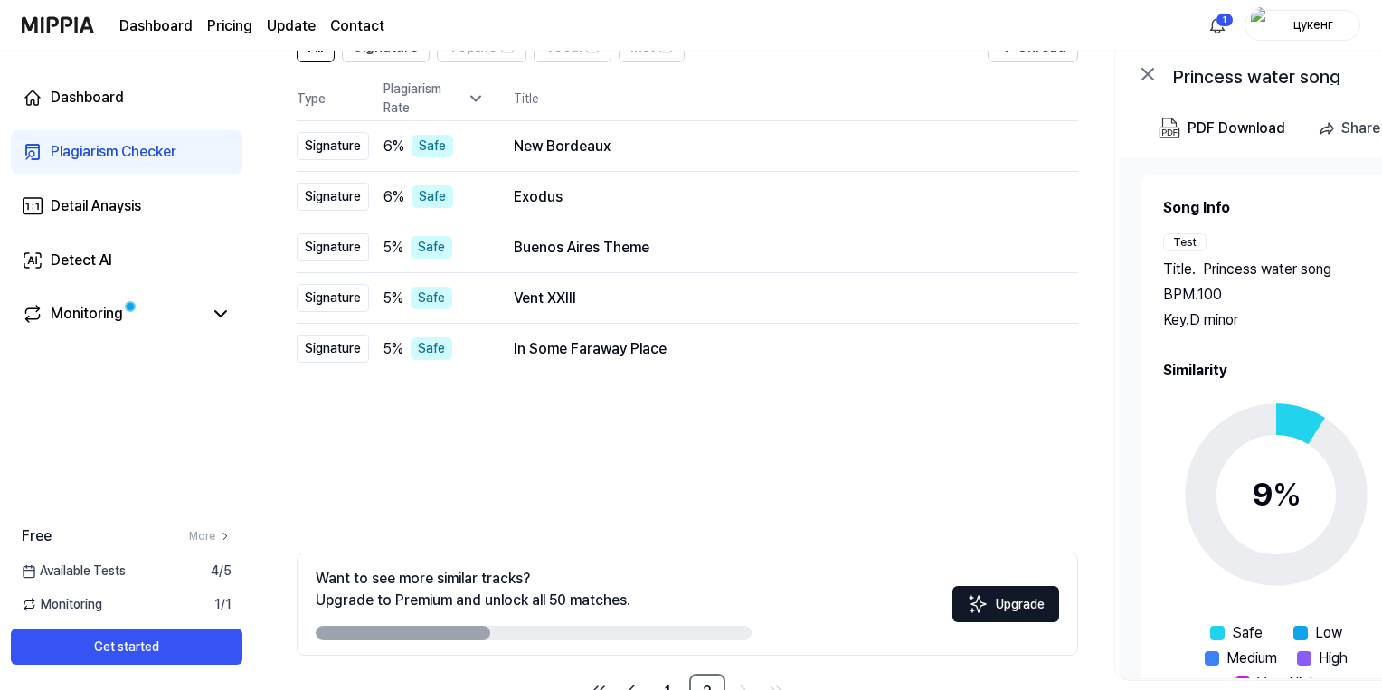
scroll to position [221, 0]
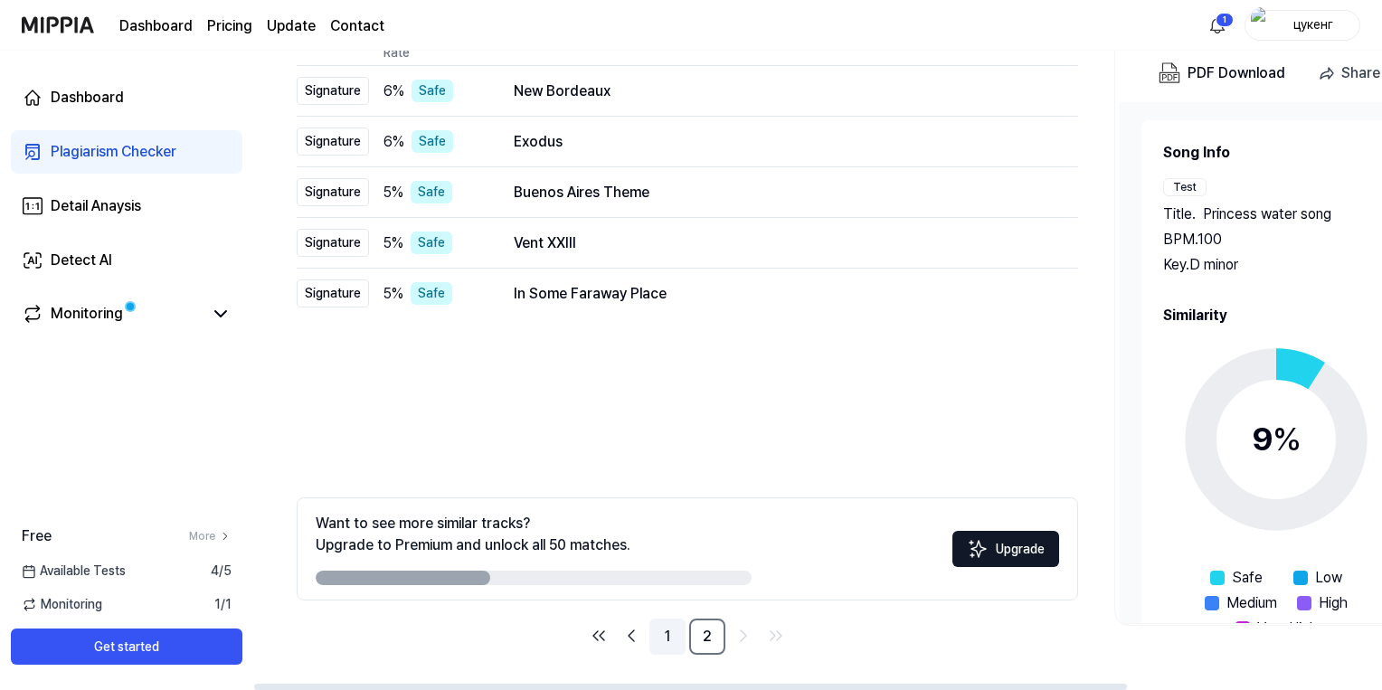
click at [662, 634] on link "1" at bounding box center [668, 637] width 36 height 36
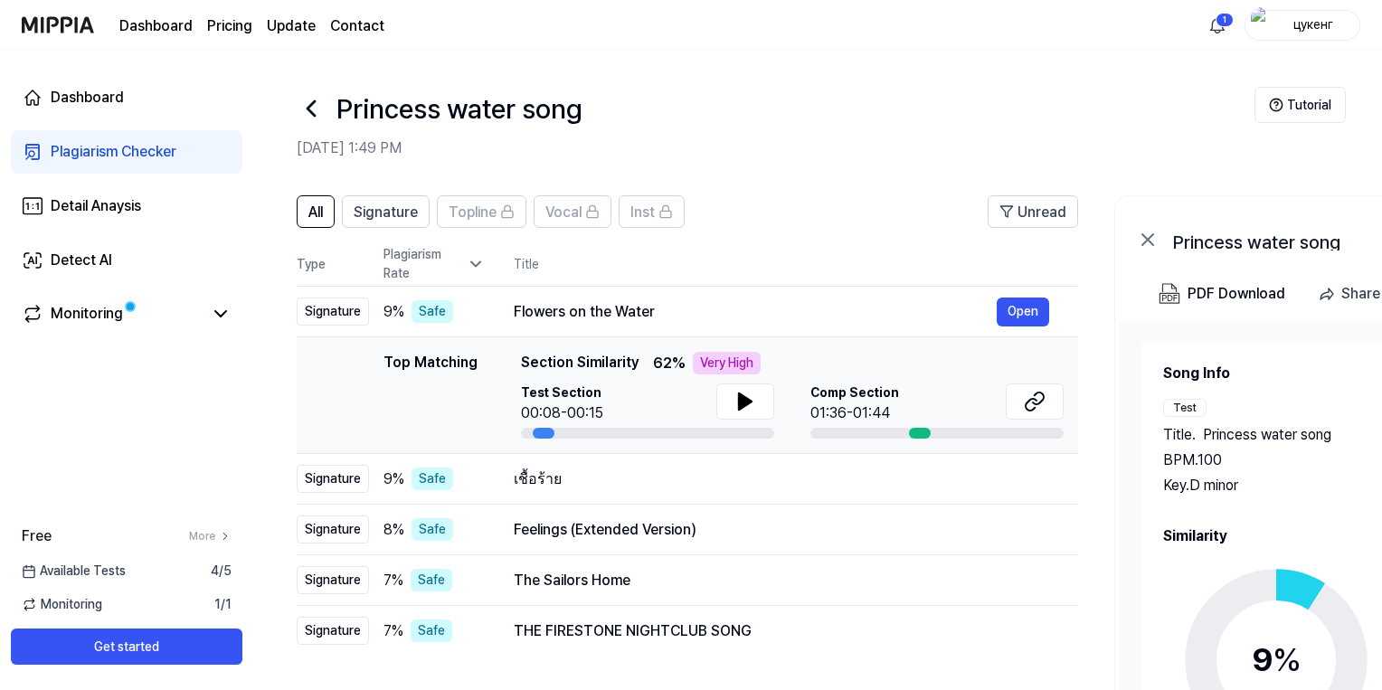
drag, startPoint x: 537, startPoint y: 434, endPoint x: 781, endPoint y: 436, distance: 243.3
click at [640, 431] on div at bounding box center [647, 433] width 253 height 11
click at [835, 429] on div at bounding box center [937, 433] width 253 height 11
click at [835, 433] on div at bounding box center [937, 433] width 253 height 11
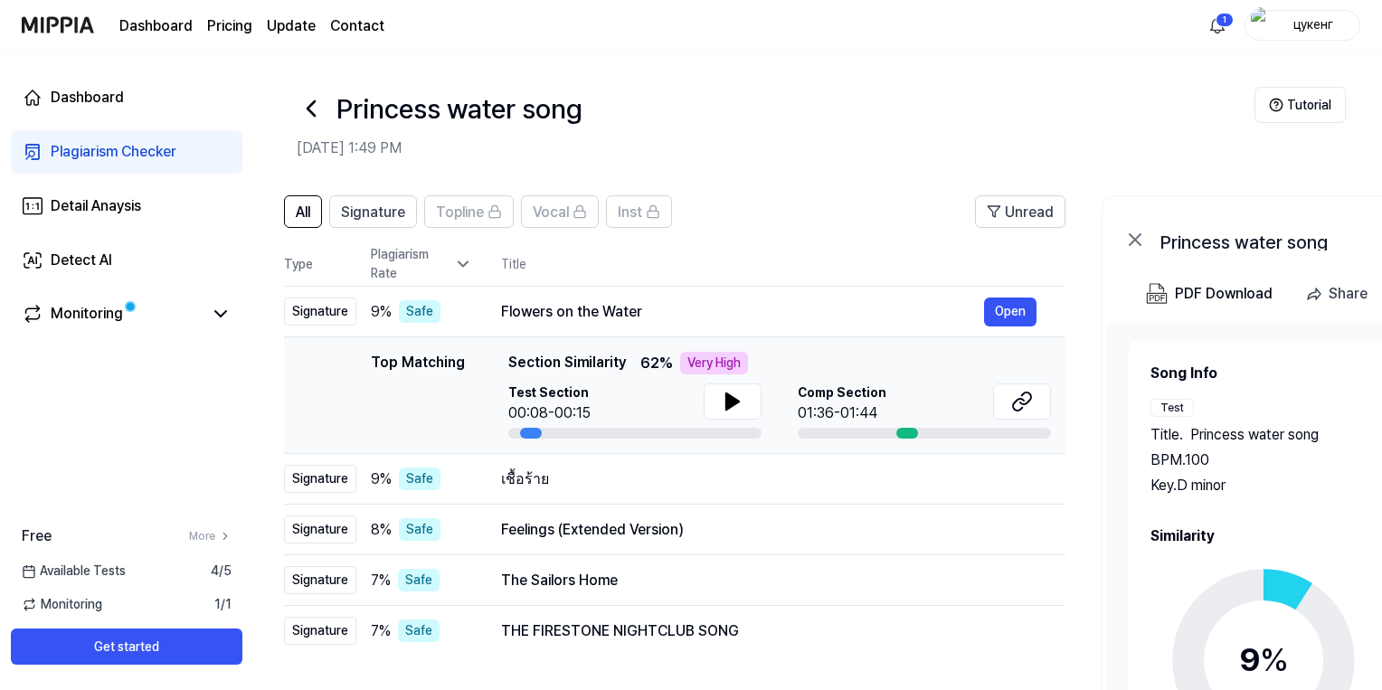
scroll to position [0, 33]
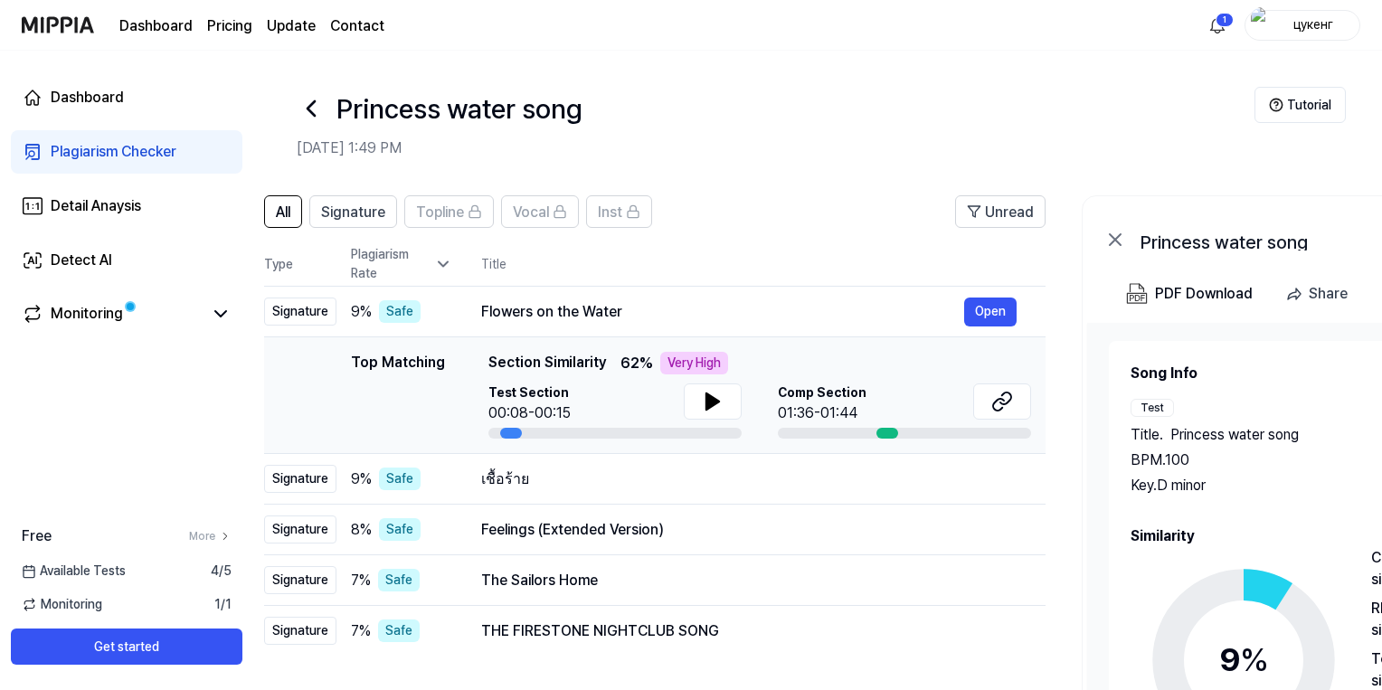
drag, startPoint x: 911, startPoint y: 431, endPoint x: 890, endPoint y: 434, distance: 21.1
click at [890, 434] on div at bounding box center [888, 433] width 22 height 11
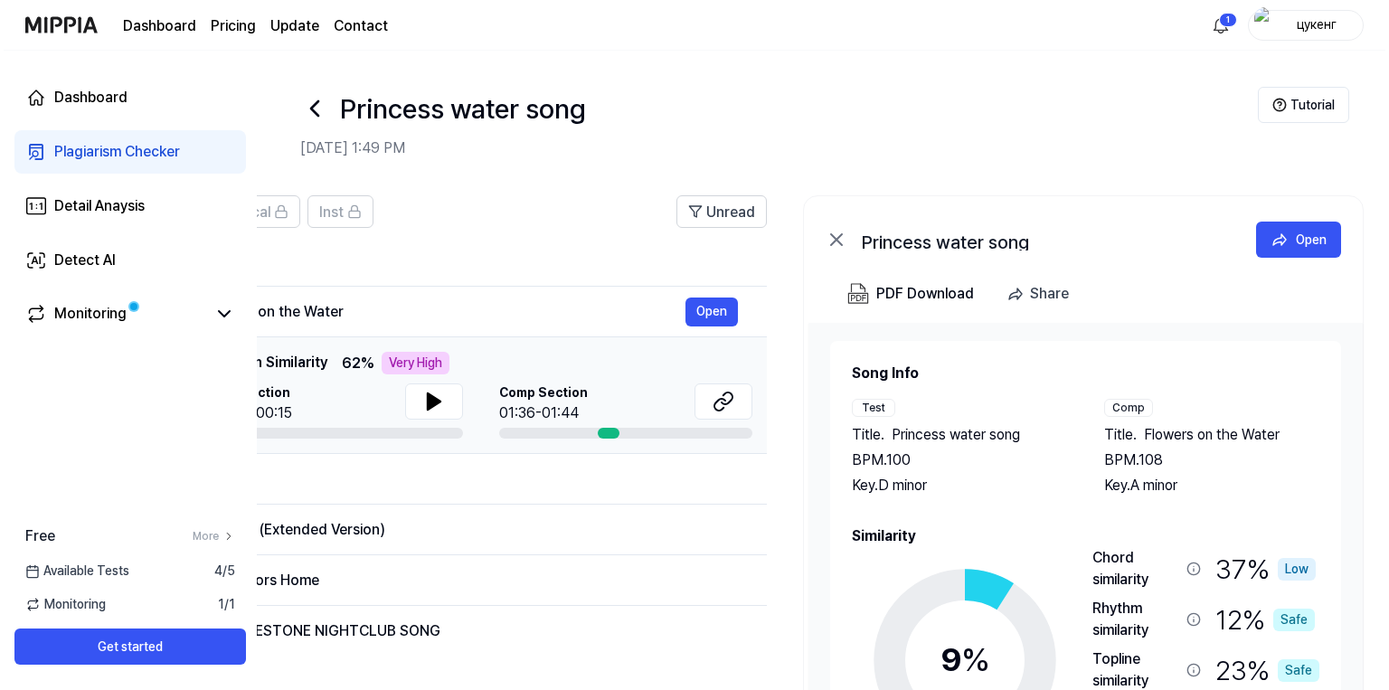
scroll to position [0, 329]
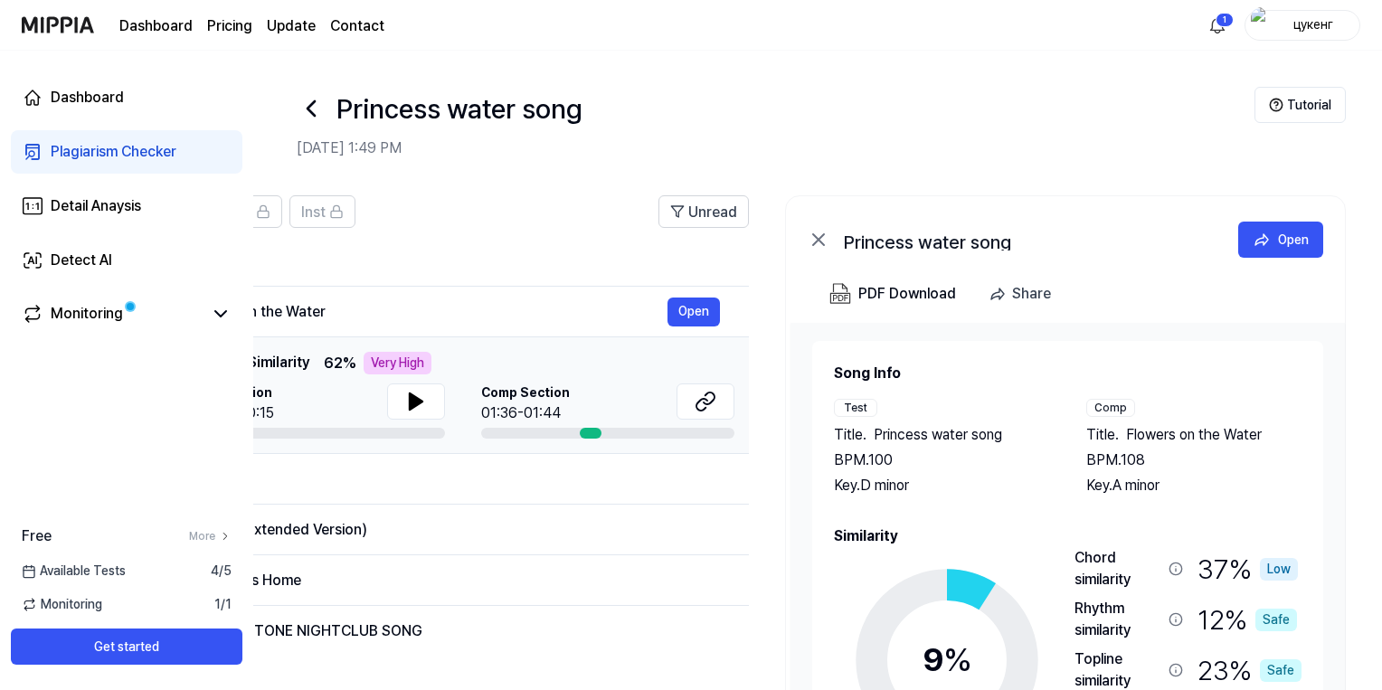
drag, startPoint x: 890, startPoint y: 434, endPoint x: 562, endPoint y: 431, distance: 328.4
click at [559, 435] on div at bounding box center [607, 433] width 253 height 11
click at [1104, 403] on div "Comp" at bounding box center [1110, 408] width 49 height 18
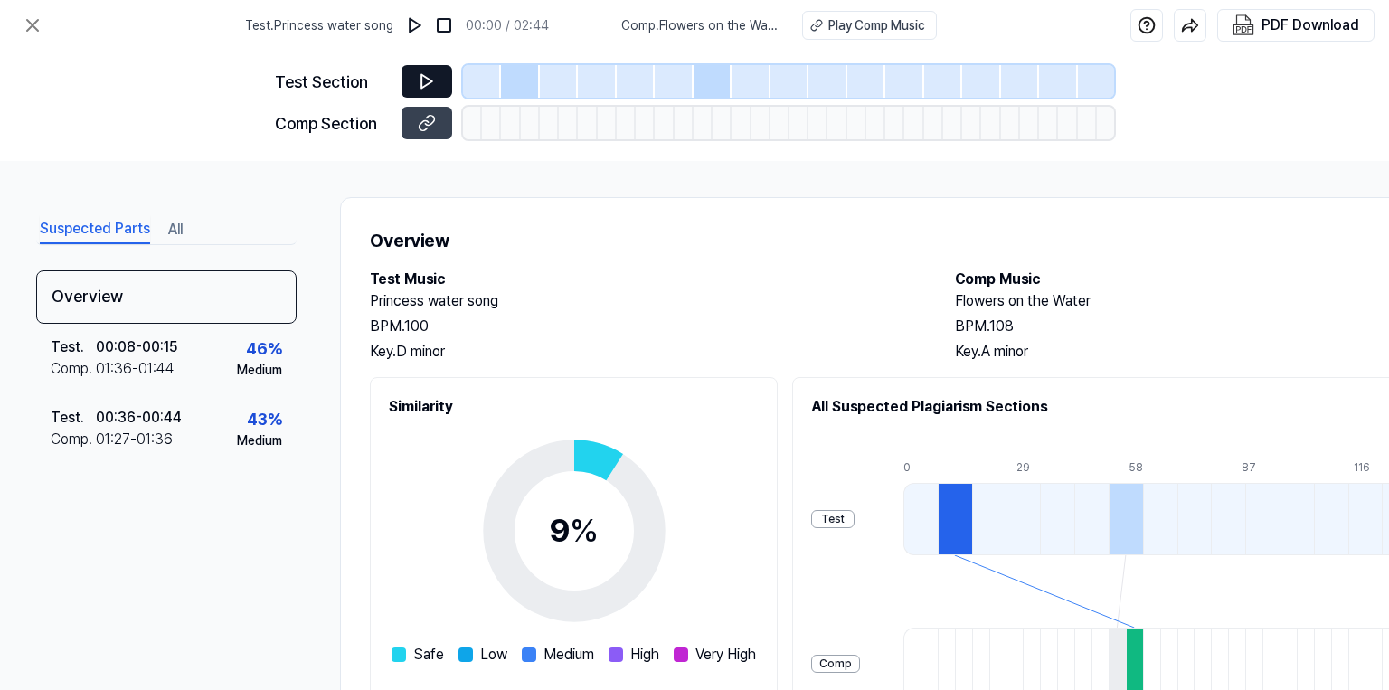
click at [435, 83] on icon at bounding box center [427, 81] width 18 height 18
click at [447, 26] on img at bounding box center [444, 25] width 18 height 18
click at [863, 25] on div "Play Comp Music" at bounding box center [877, 25] width 97 height 19
click at [35, 25] on icon at bounding box center [33, 25] width 22 height 22
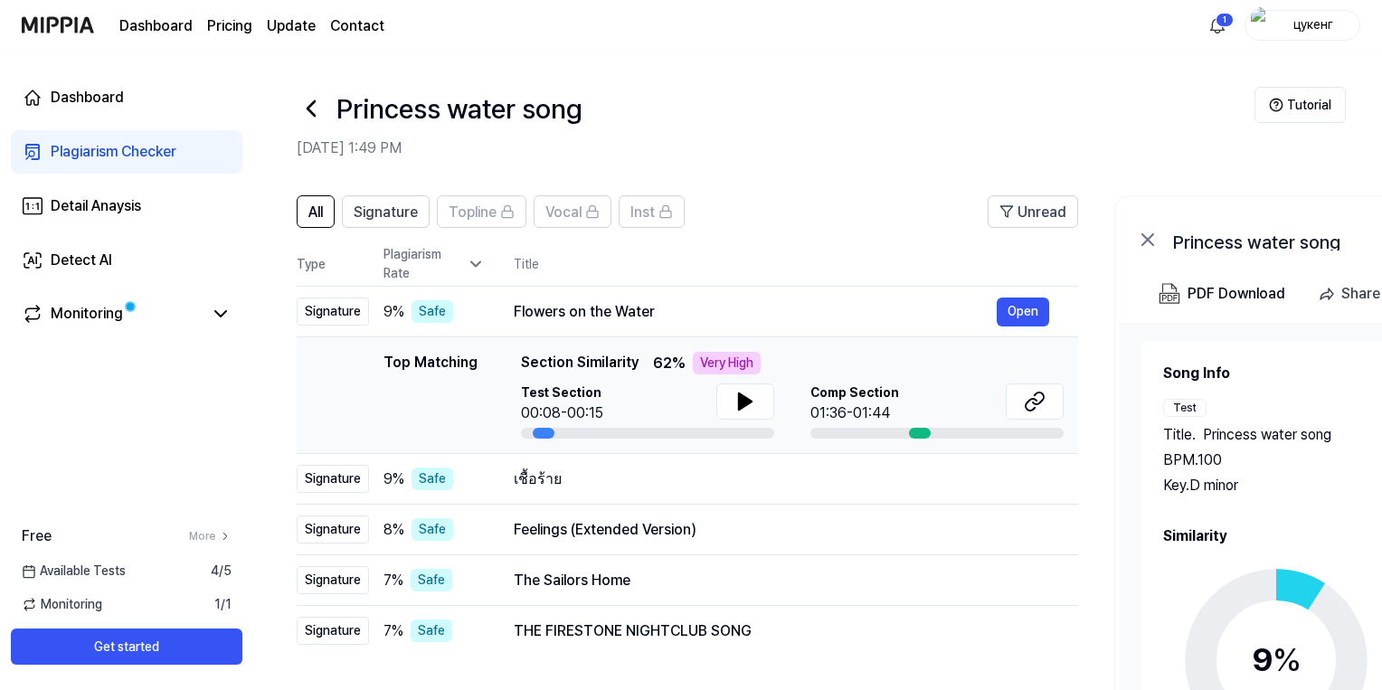
click at [72, 150] on div "Plagiarism Checker" at bounding box center [114, 152] width 126 height 22
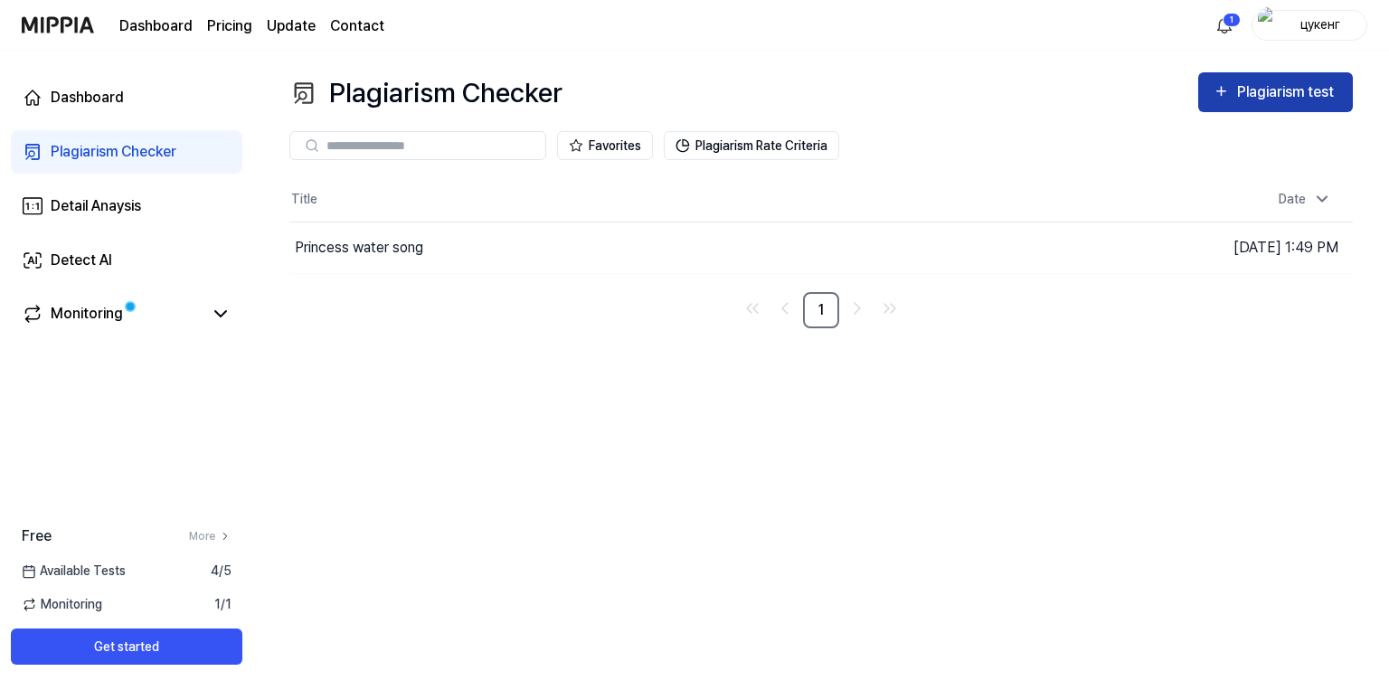
click at [1248, 89] on div "Plagiarism test" at bounding box center [1287, 93] width 101 height 24
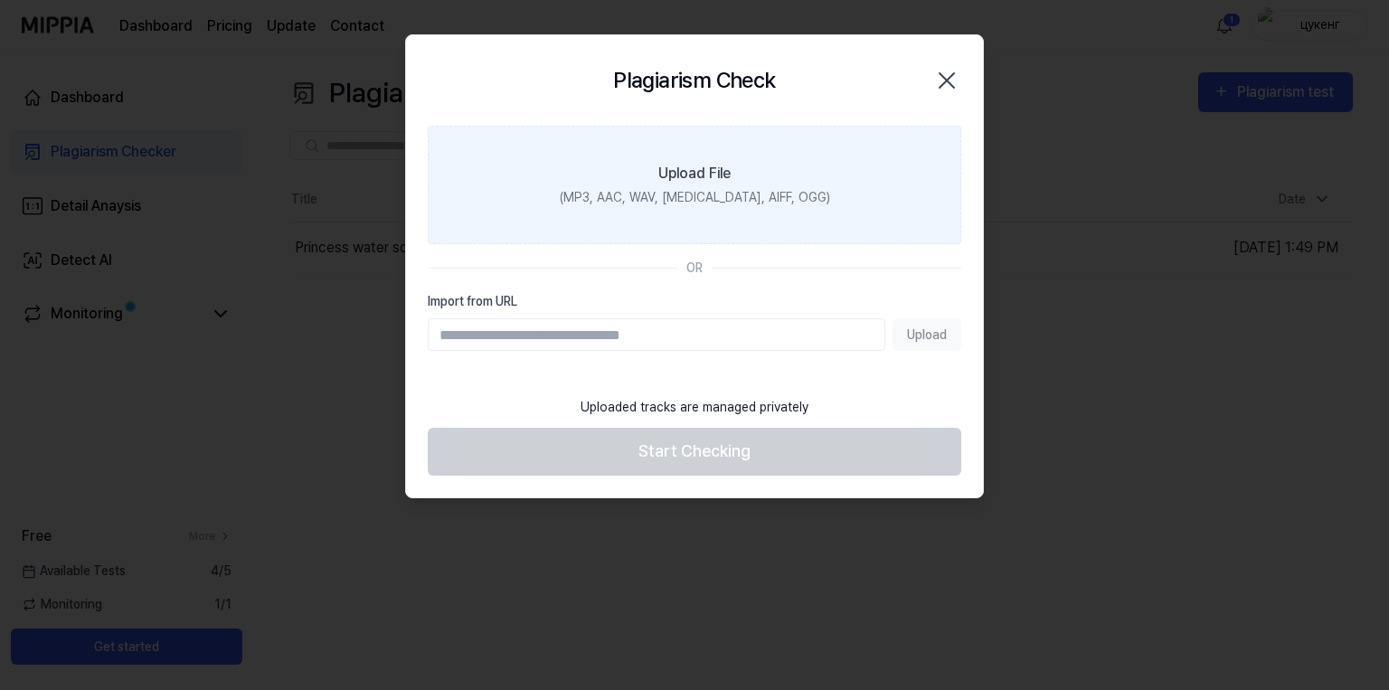
click at [643, 197] on div "(MP3, AAC, WAV, FLAC, AIFF, OGG)" at bounding box center [695, 197] width 270 height 19
click at [0, 0] on input "Upload File (MP3, AAC, WAV, FLAC, AIFF, OGG)" at bounding box center [0, 0] width 0 height 0
click at [604, 199] on div "(MP3, AAC, WAV, FLAC, AIFF, OGG)" at bounding box center [695, 197] width 270 height 19
click at [0, 0] on input "Upload File (MP3, AAC, WAV, FLAC, AIFF, OGG)" at bounding box center [0, 0] width 0 height 0
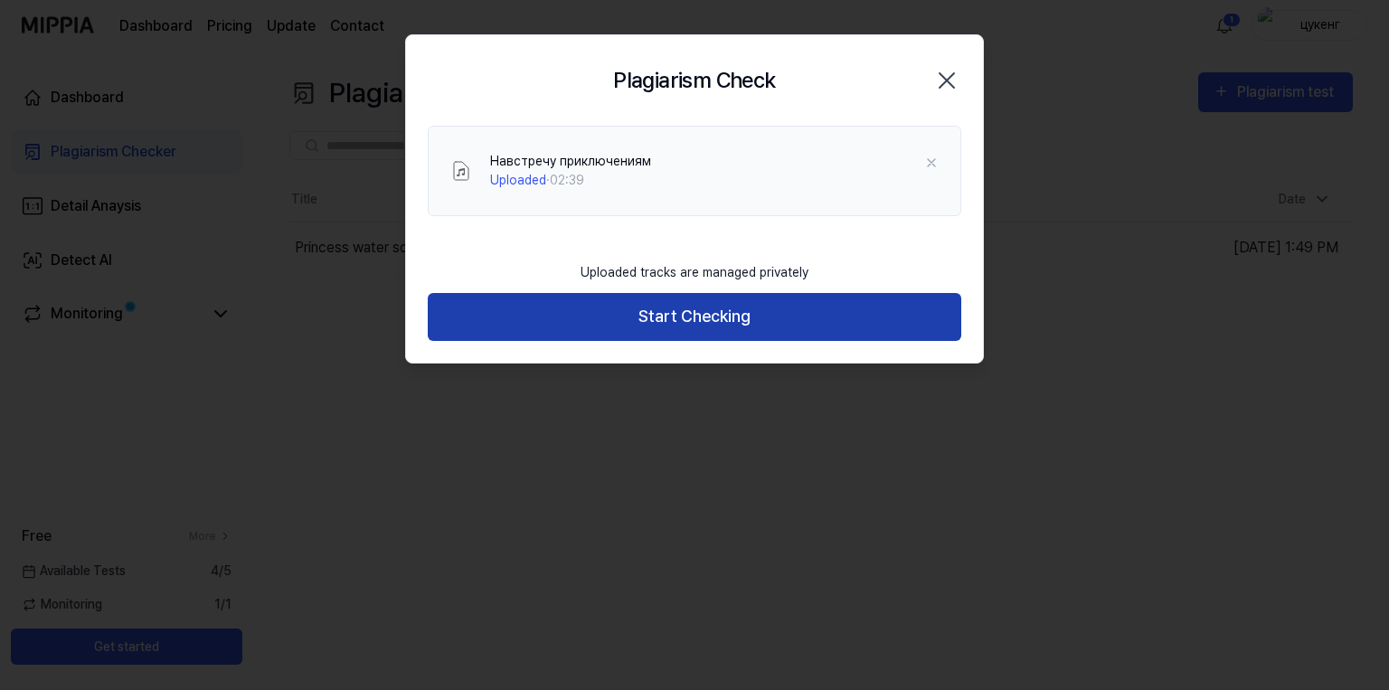
click at [768, 320] on button "Start Checking" at bounding box center [695, 317] width 534 height 48
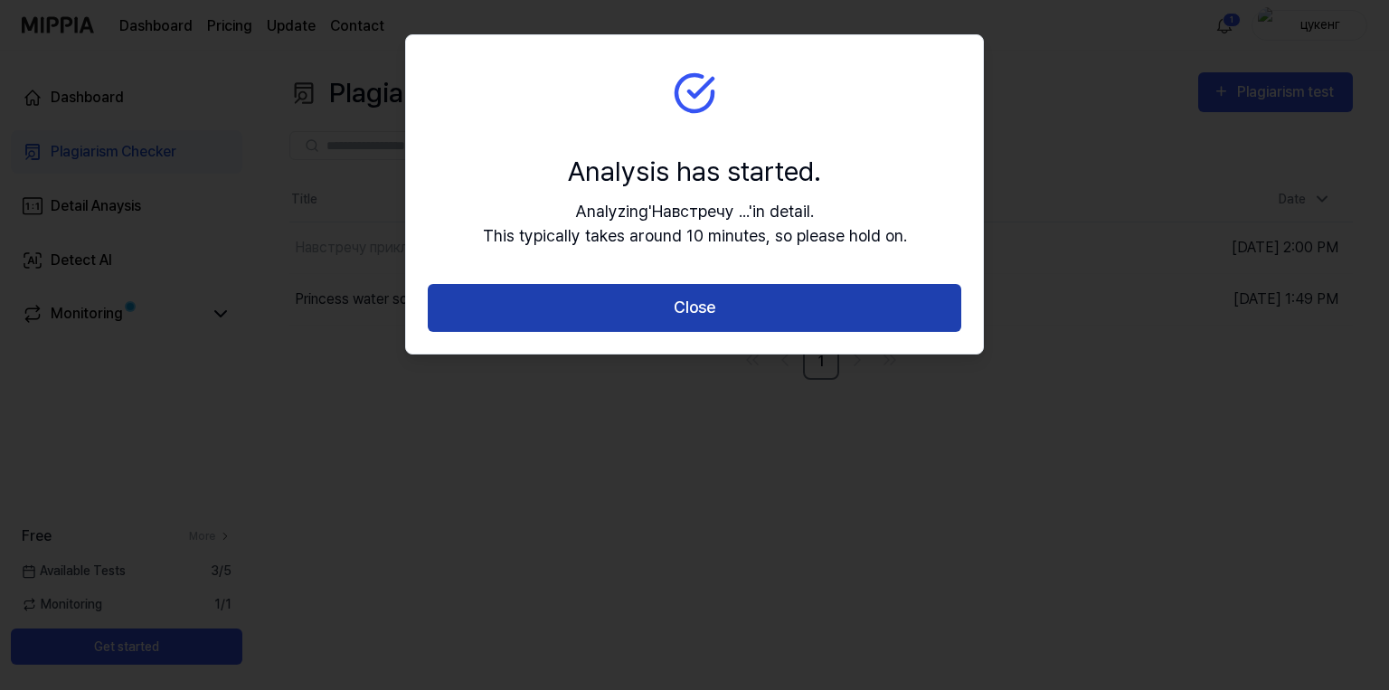
click at [772, 312] on button "Close" at bounding box center [695, 308] width 534 height 48
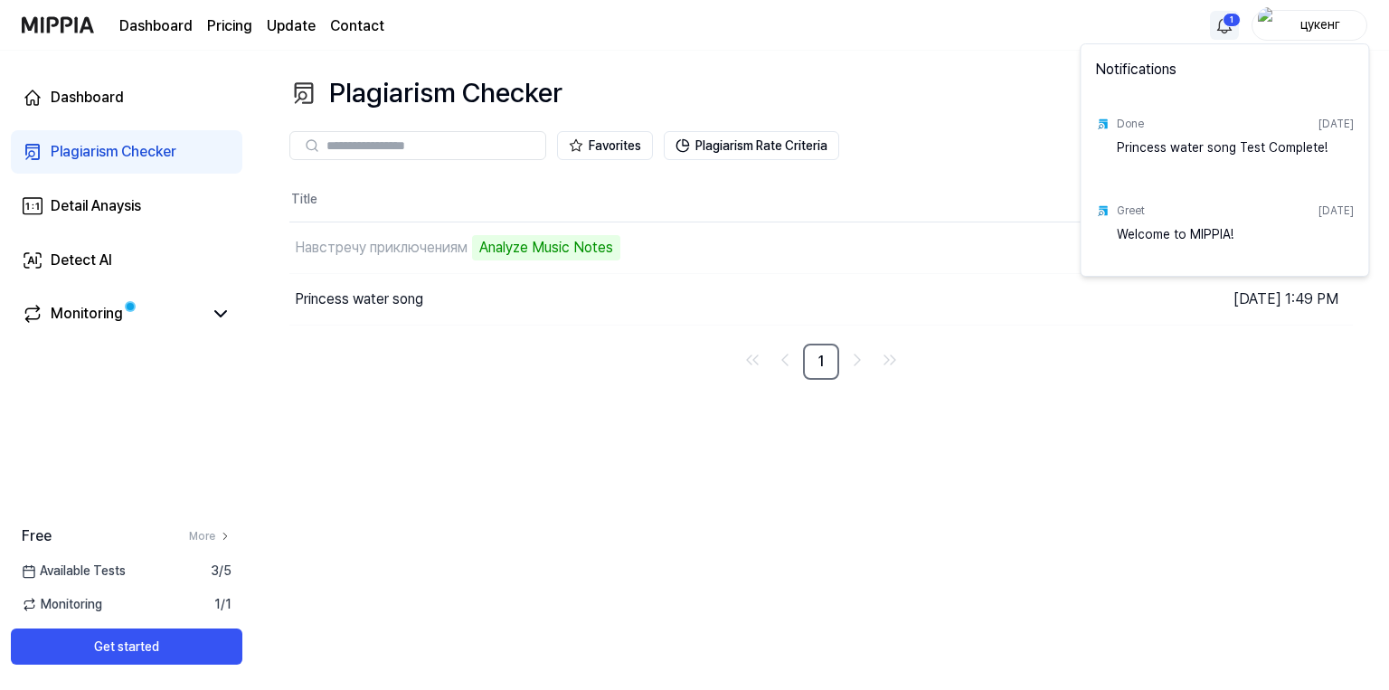
click at [1223, 24] on html "Dashboard Pricing Update Contact 1 цукенг Dashboard Plagiarism Checker Detail A…" at bounding box center [694, 345] width 1389 height 690
click at [790, 51] on html "Dashboard Pricing Update Contact цукенг Dashboard Plagiarism Checker Detail Ana…" at bounding box center [694, 345] width 1389 height 690
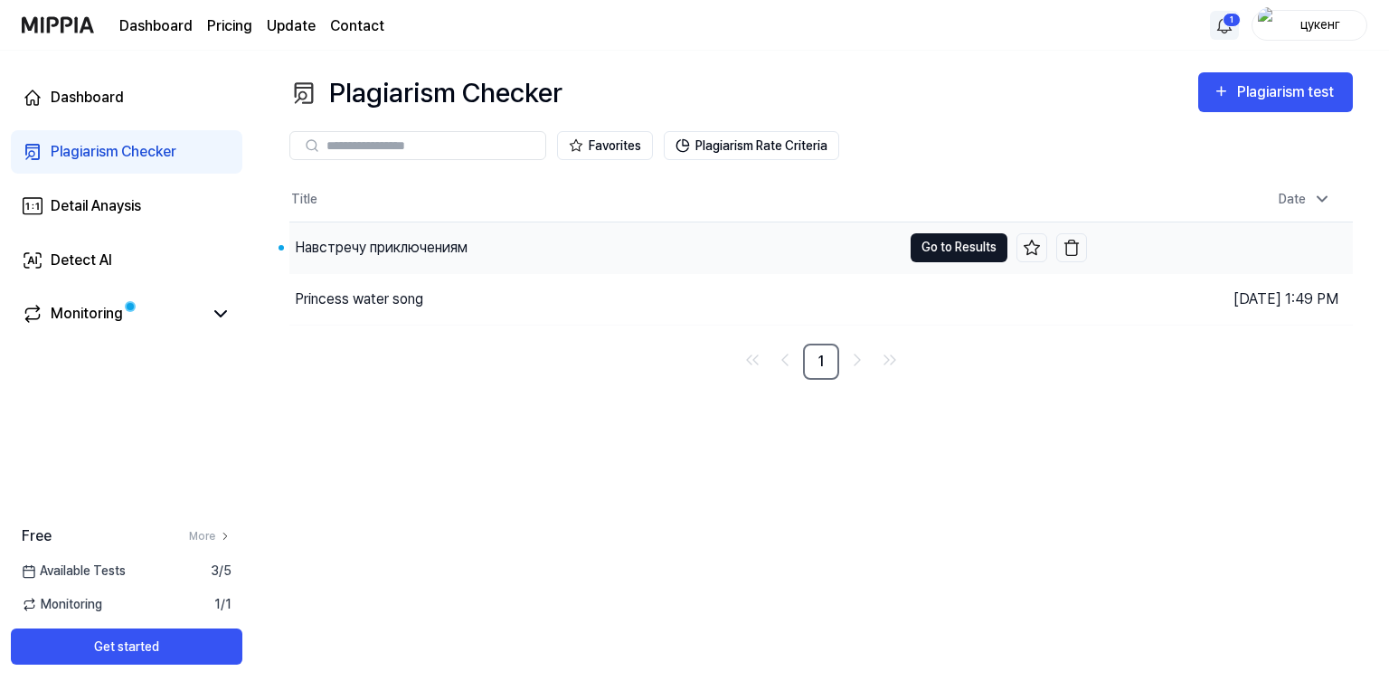
click at [953, 253] on button "Go to Results" at bounding box center [959, 247] width 97 height 29
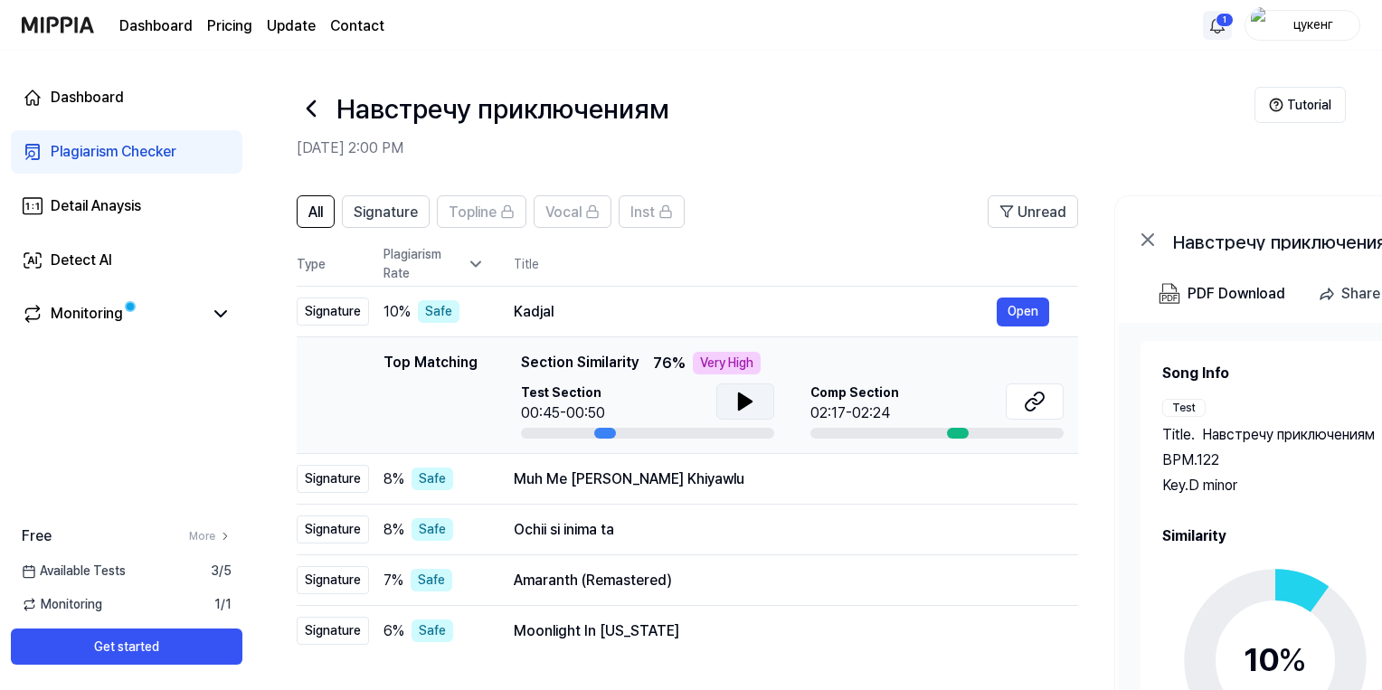
click at [745, 402] on icon at bounding box center [745, 402] width 13 height 16
click at [1027, 398] on icon at bounding box center [1035, 402] width 22 height 22
drag, startPoint x: 514, startPoint y: 313, endPoint x: 556, endPoint y: 311, distance: 42.6
click at [556, 311] on div "Kadjal" at bounding box center [755, 312] width 483 height 22
click at [836, 403] on div "02:17-02:24" at bounding box center [855, 414] width 89 height 22
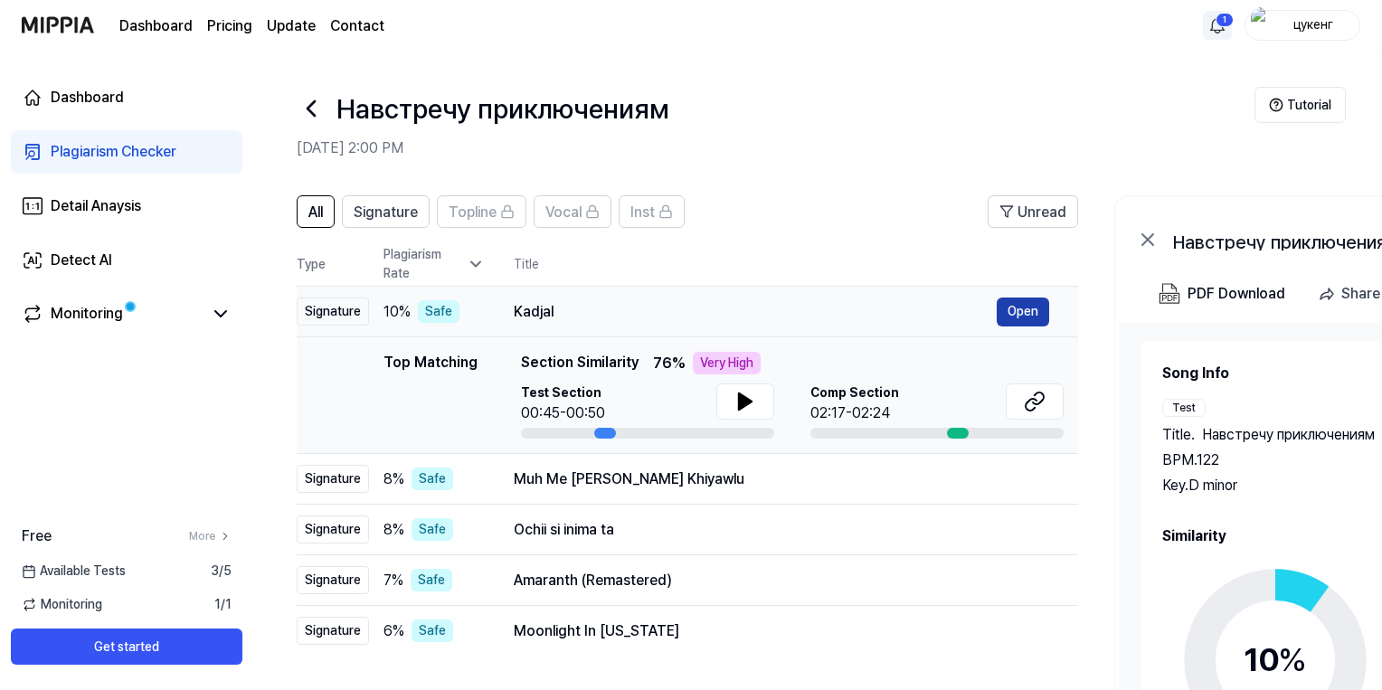
click at [1025, 310] on button "Open" at bounding box center [1023, 312] width 52 height 29
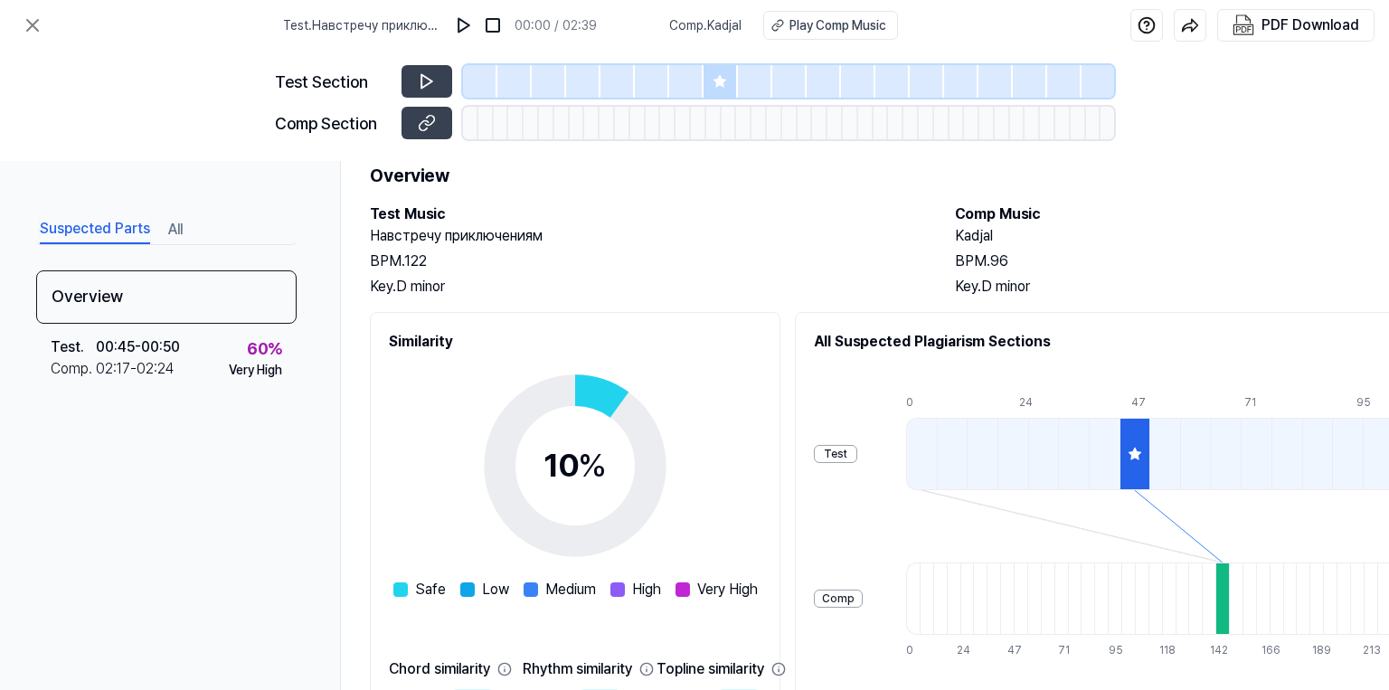
scroll to position [90, 0]
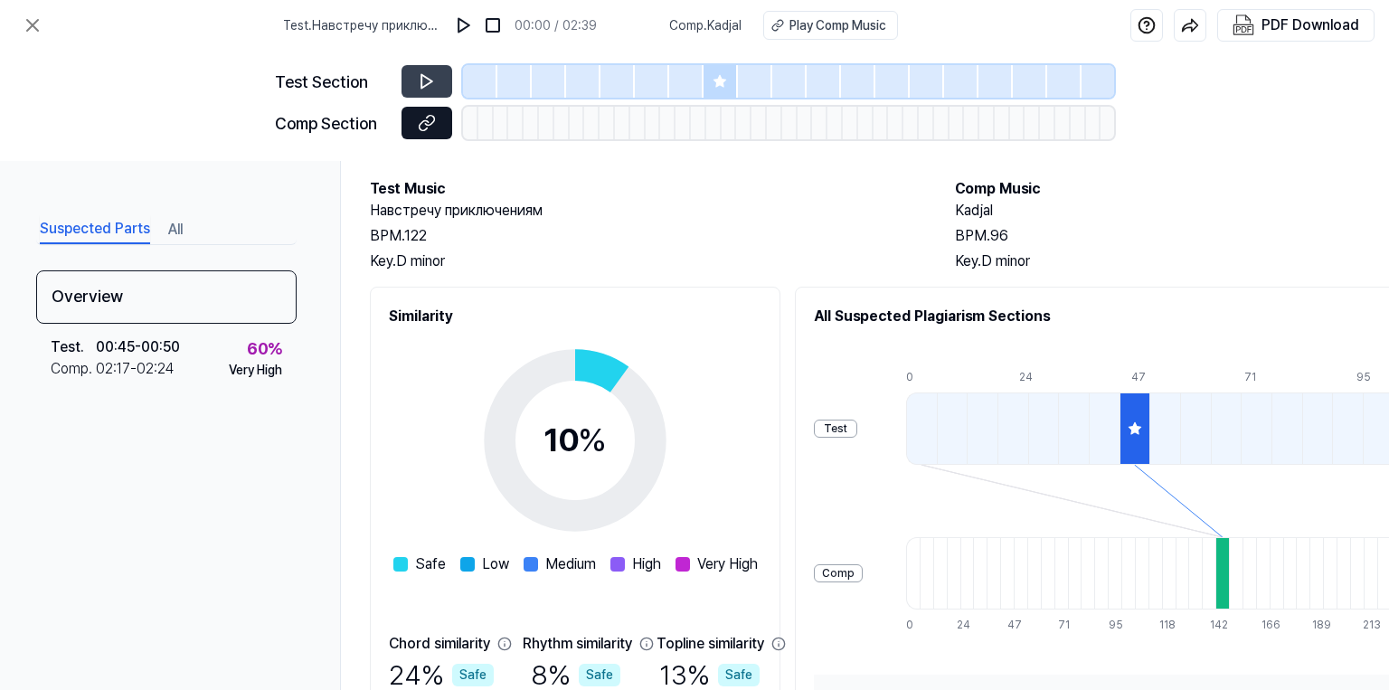
click at [424, 122] on icon at bounding box center [427, 123] width 18 height 18
click at [1229, 556] on div at bounding box center [1223, 573] width 14 height 72
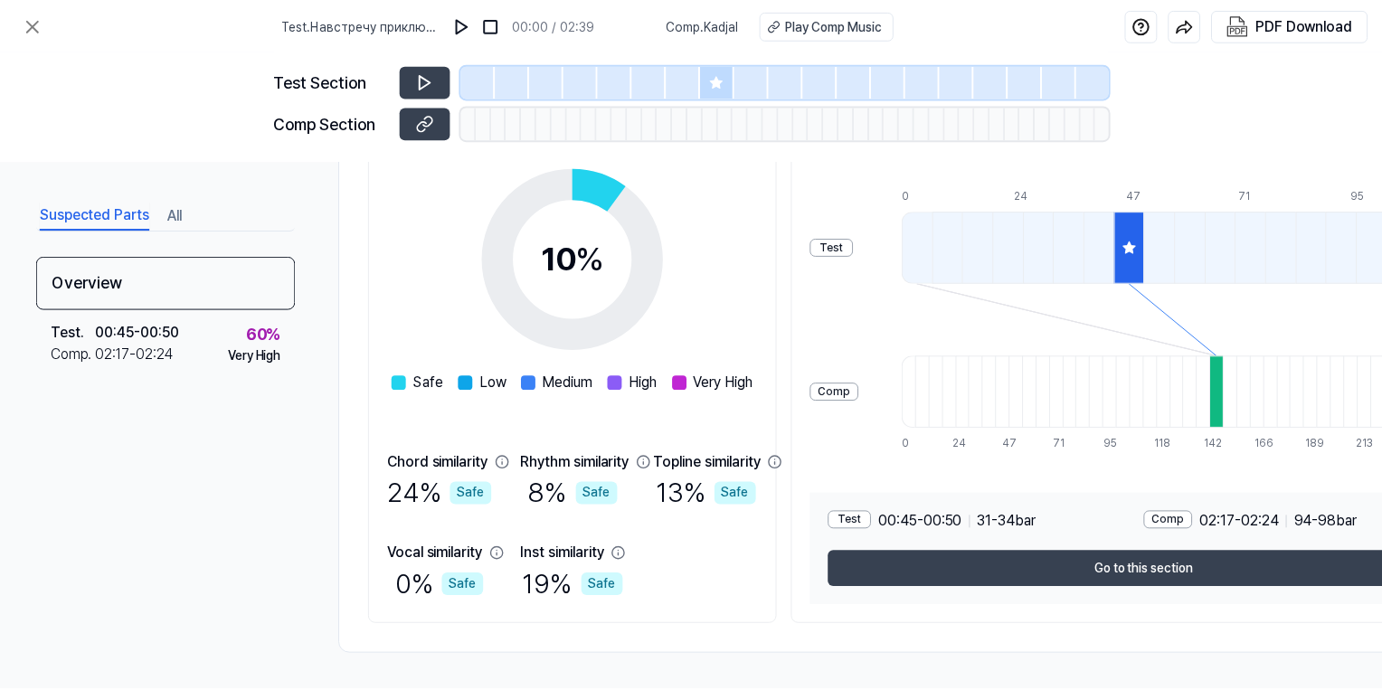
scroll to position [279, 0]
click at [33, 24] on icon at bounding box center [32, 25] width 11 height 11
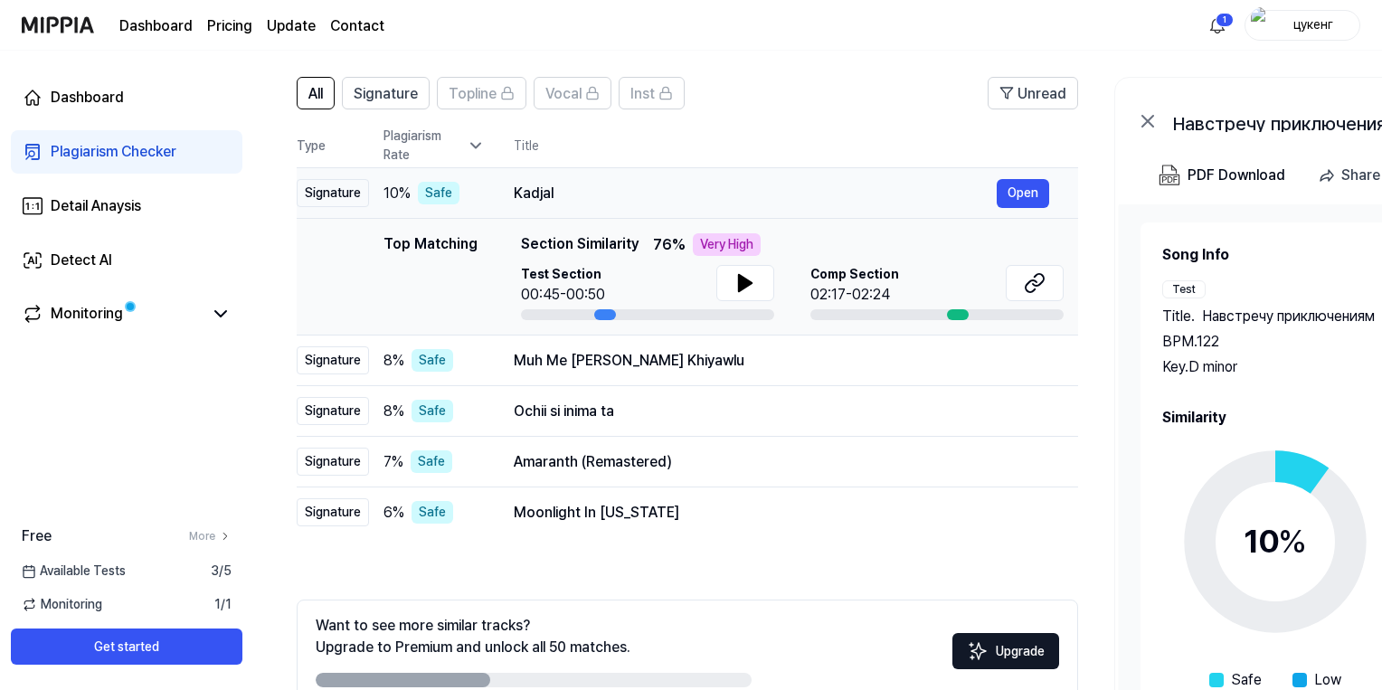
scroll to position [221, 0]
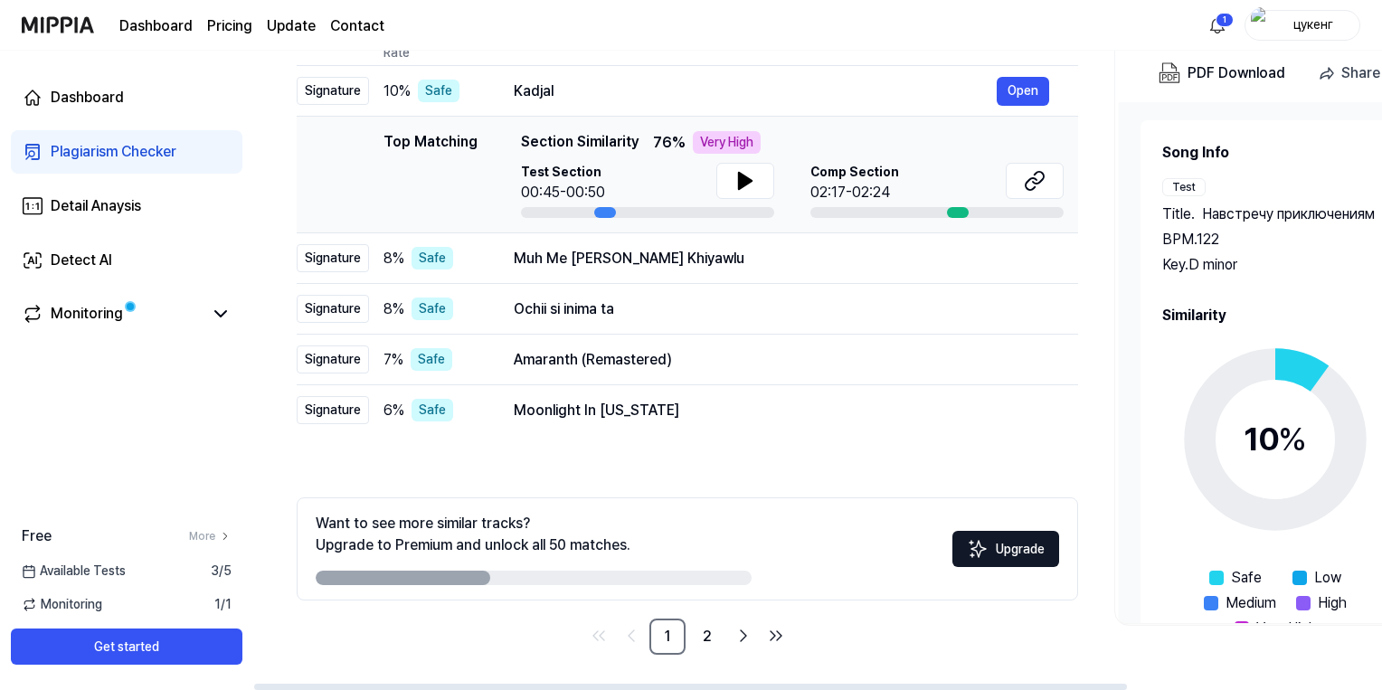
drag, startPoint x: 443, startPoint y: 571, endPoint x: 615, endPoint y: 570, distance: 171.9
click at [615, 571] on div at bounding box center [534, 578] width 436 height 14
click at [714, 630] on link "2" at bounding box center [707, 637] width 36 height 36
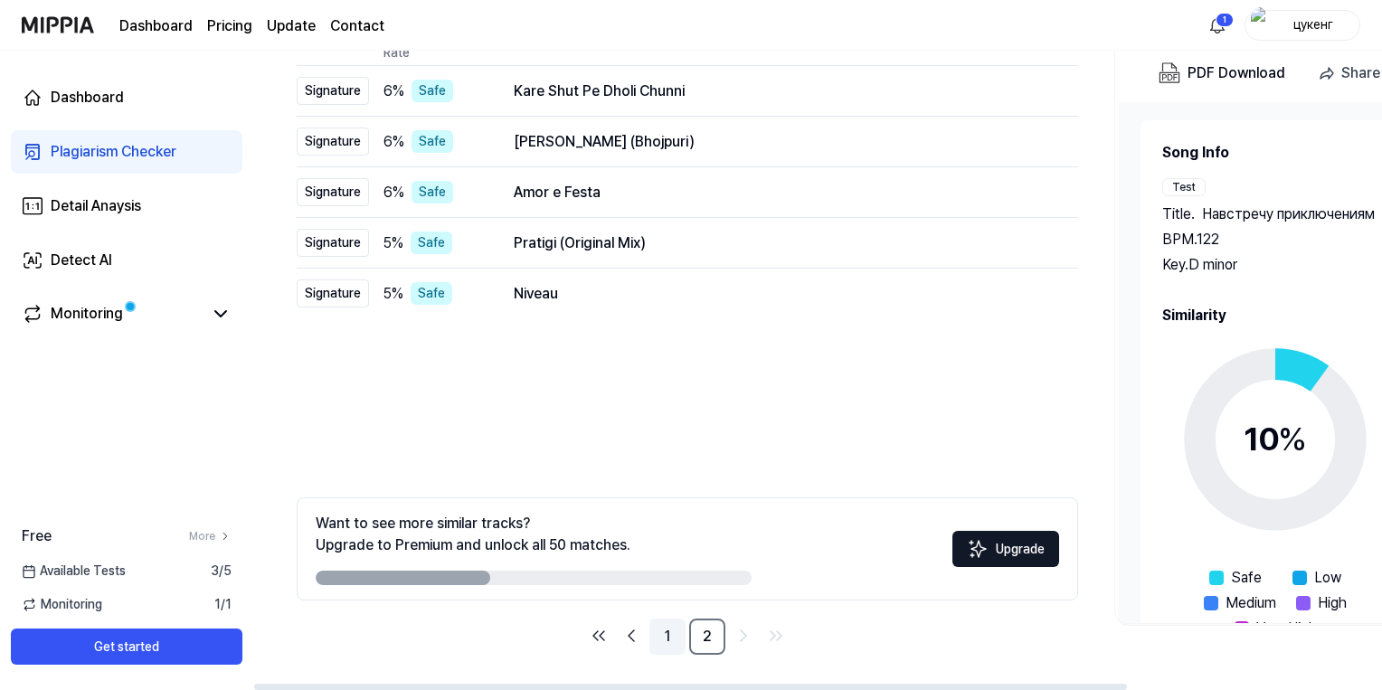
click at [674, 637] on link "1" at bounding box center [668, 637] width 36 height 36
